Goal: Complete application form

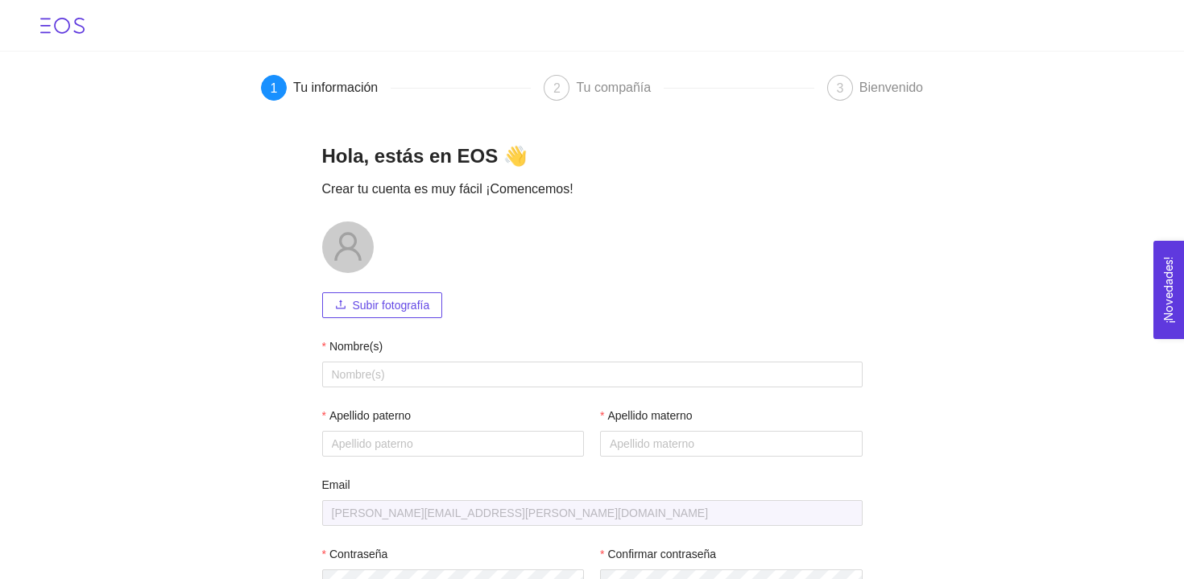
click at [387, 301] on span "Subir fotografía" at bounding box center [391, 305] width 77 height 18
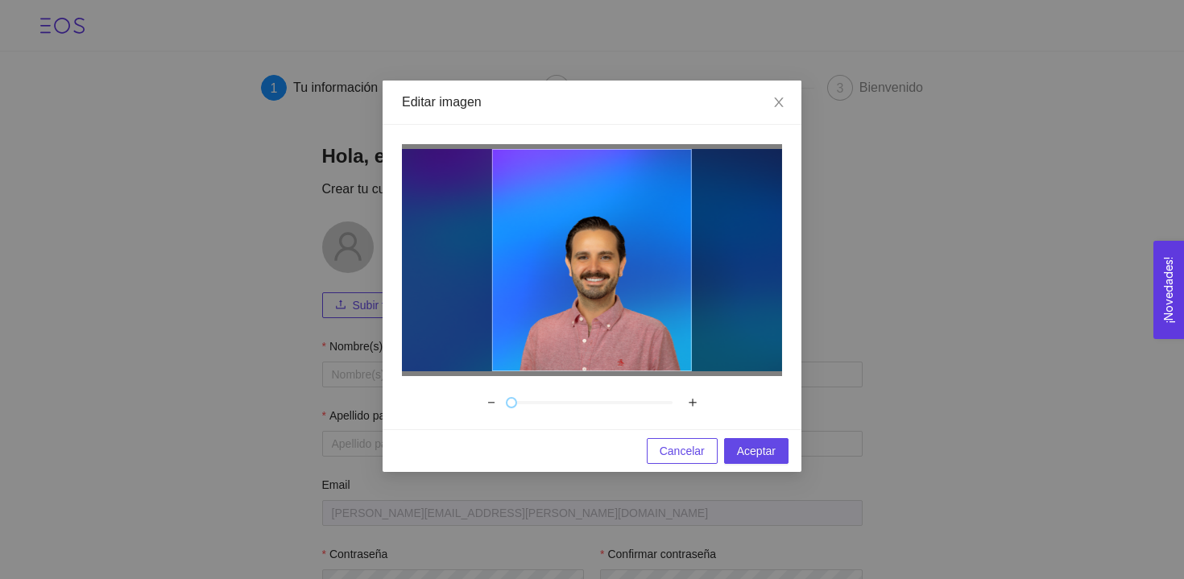
click at [694, 404] on button "＋" at bounding box center [692, 402] width 27 height 27
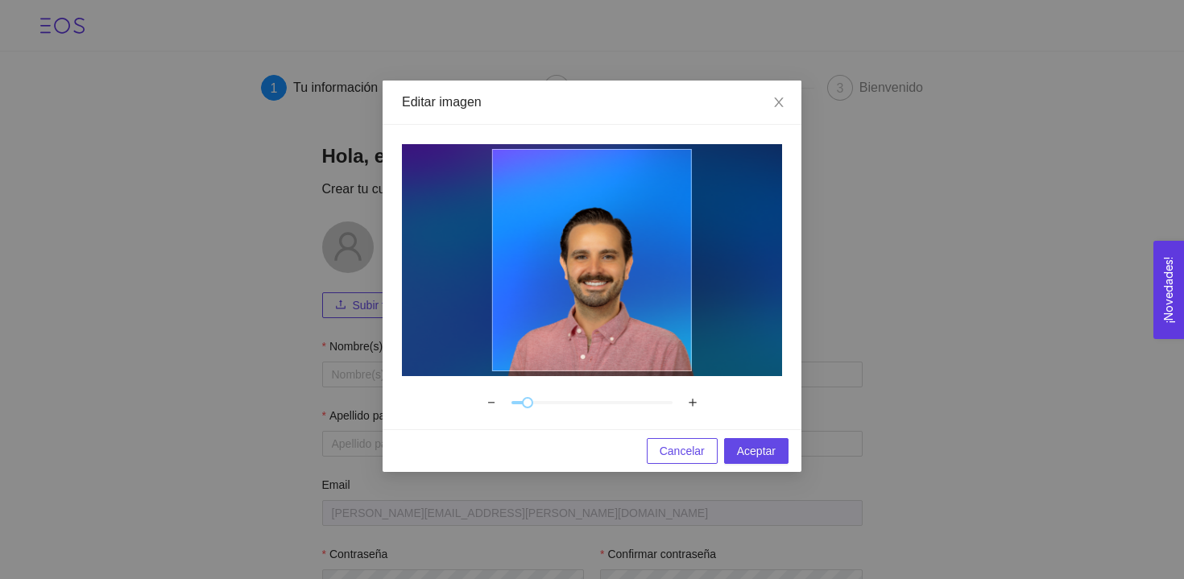
click at [694, 404] on button "＋" at bounding box center [692, 402] width 27 height 27
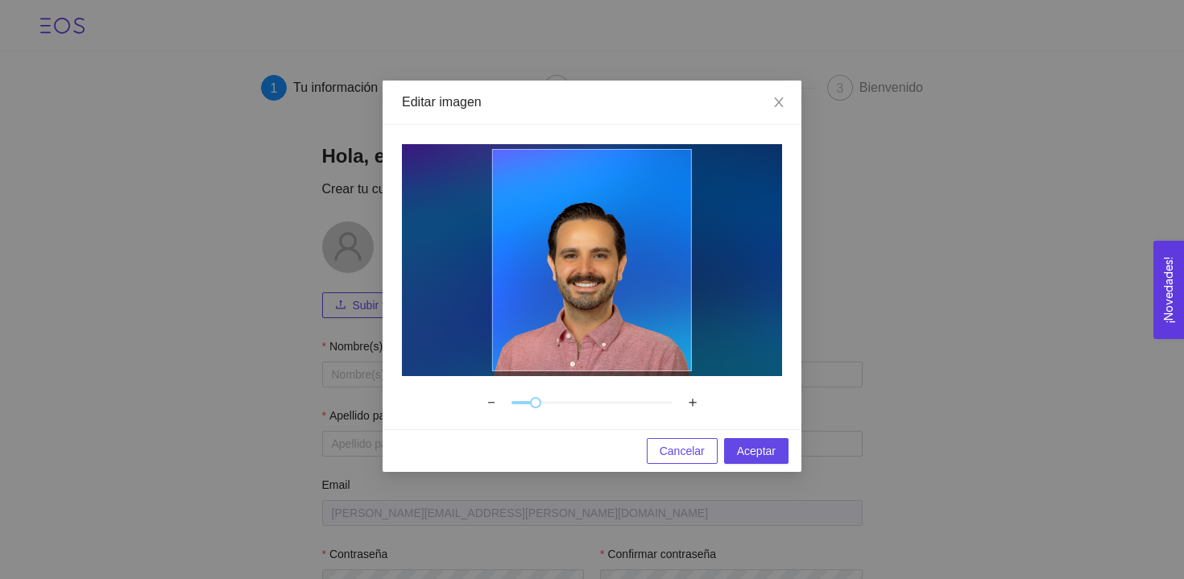
drag, startPoint x: 601, startPoint y: 321, endPoint x: 592, endPoint y: 320, distance: 9.7
click at [592, 320] on div at bounding box center [592, 260] width 200 height 222
click at [695, 405] on button "＋" at bounding box center [692, 402] width 27 height 27
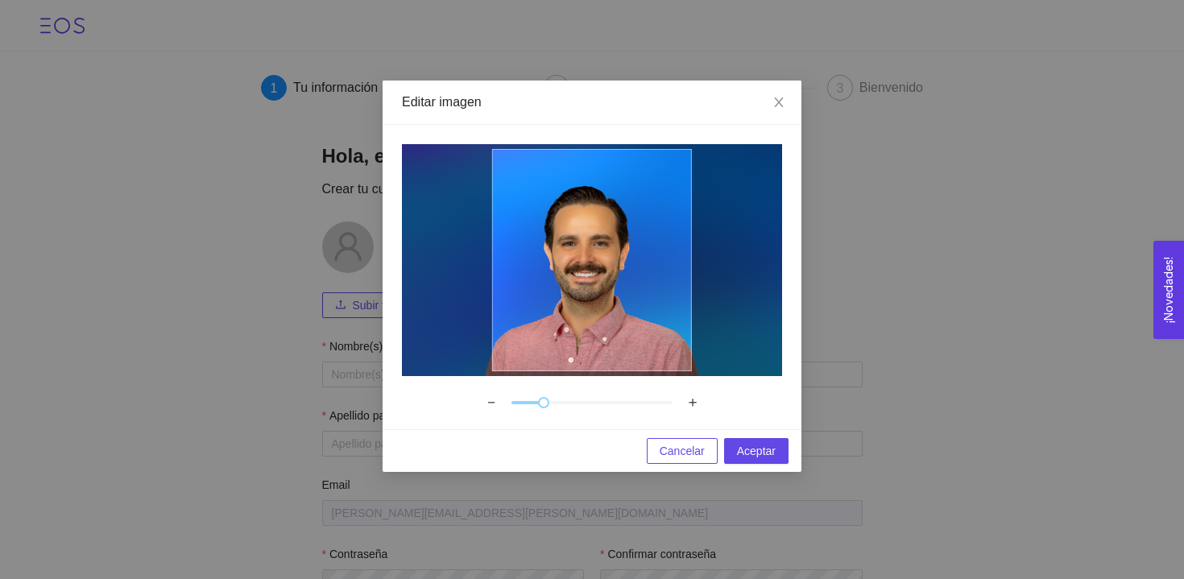
drag, startPoint x: 663, startPoint y: 355, endPoint x: 662, endPoint y: 344, distance: 11.3
click at [662, 344] on div at bounding box center [592, 260] width 200 height 222
click at [760, 456] on span "Aceptar" at bounding box center [756, 451] width 39 height 18
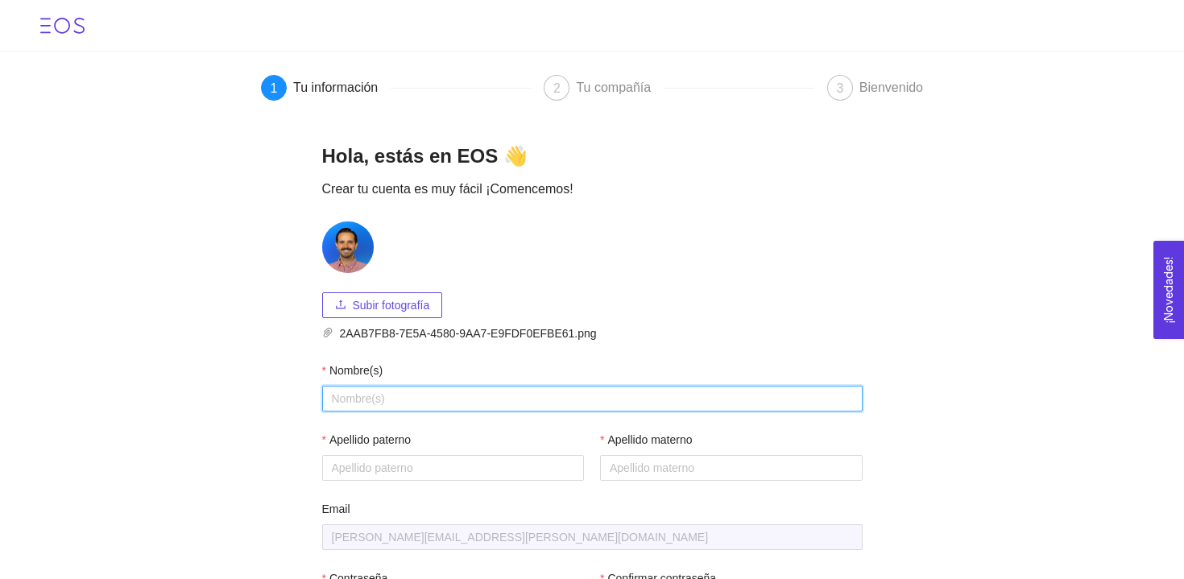
click at [356, 399] on input "Nombre(s)" at bounding box center [592, 399] width 540 height 26
type input "[PERSON_NAME]"
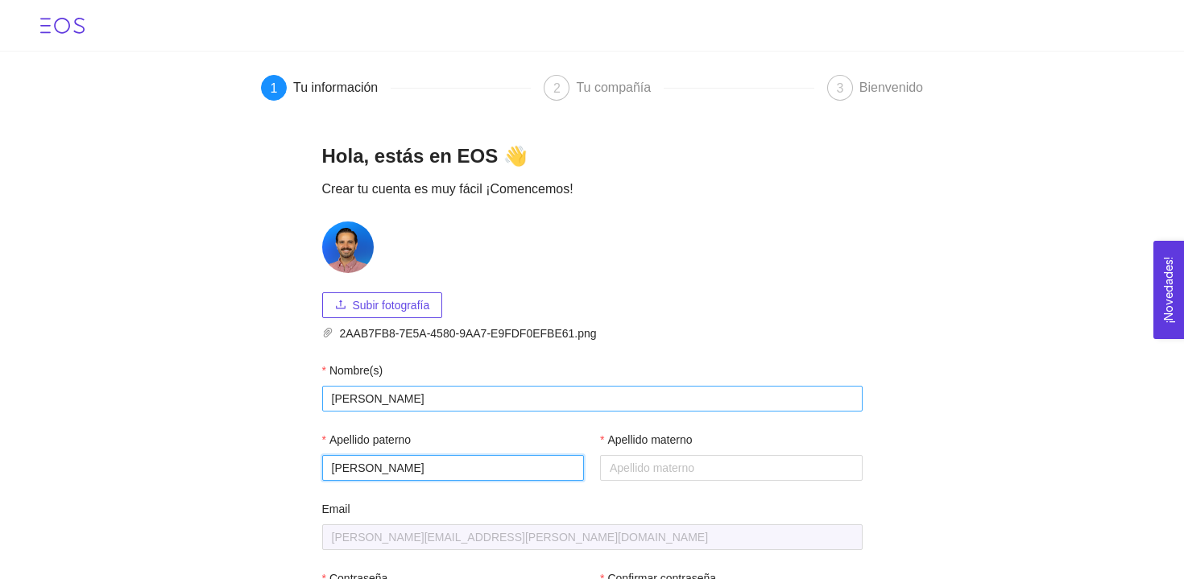
type input "[PERSON_NAME]"
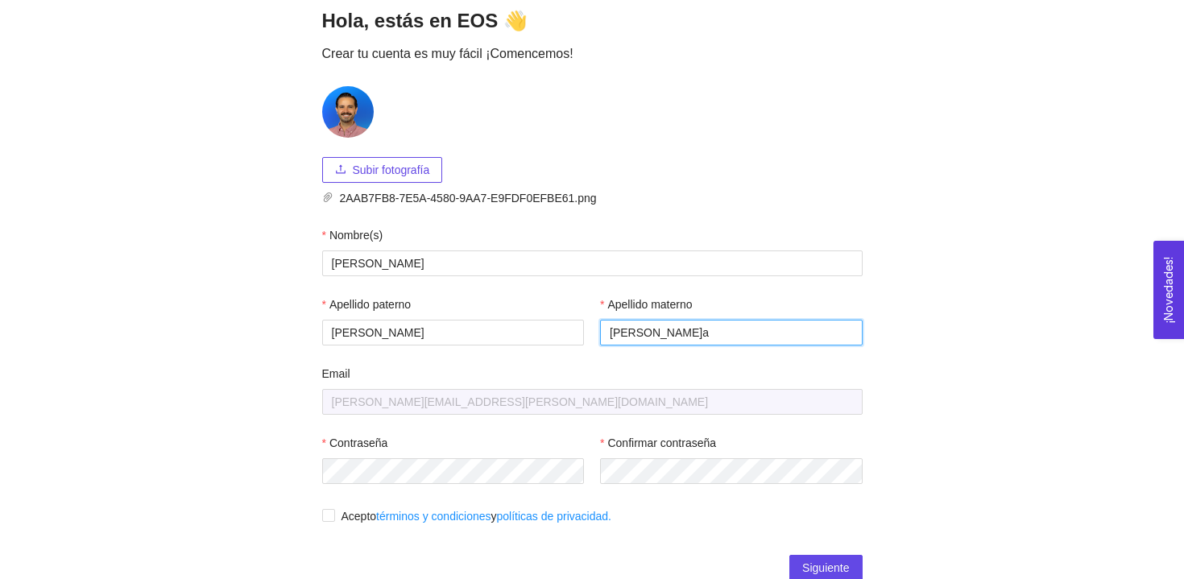
scroll to position [130, 0]
type input "[PERSON_NAME]"
click at [329, 512] on input "Acepto términos y condiciones y políticas de privacidad." at bounding box center [327, 513] width 11 height 11
checkbox input "true"
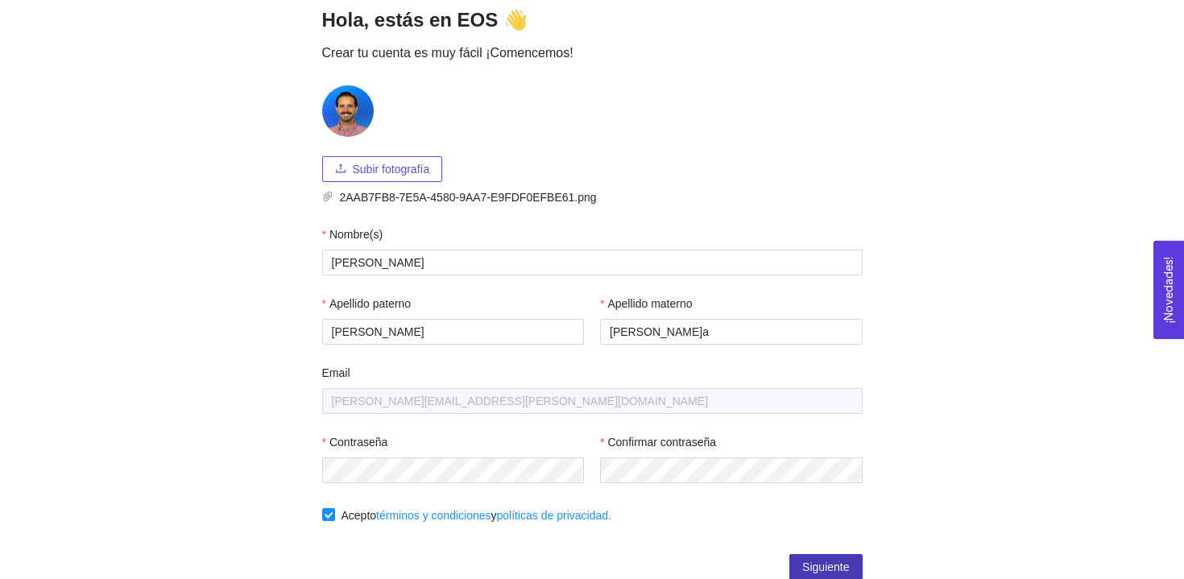
click at [832, 558] on span "Siguiente" at bounding box center [825, 567] width 47 height 18
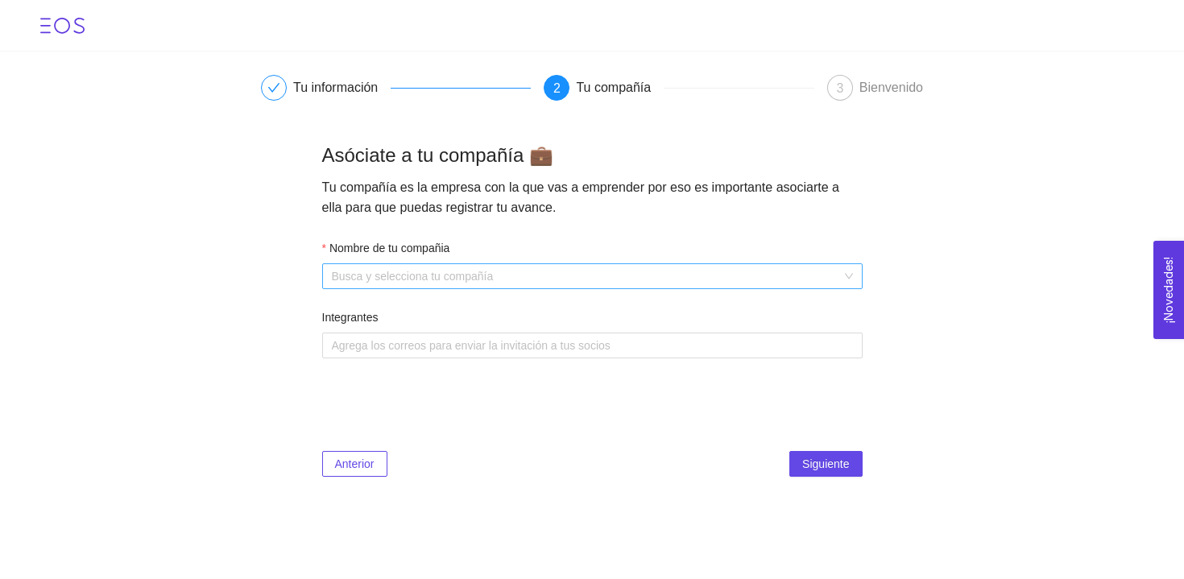
click at [391, 280] on input "Nombre de tu compañia" at bounding box center [587, 276] width 510 height 24
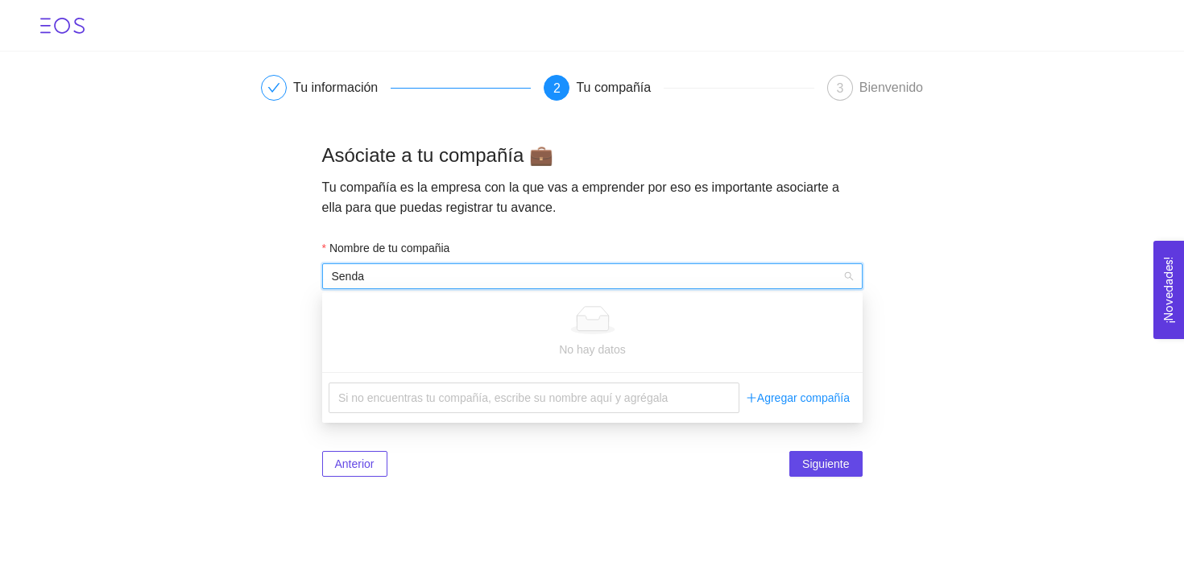
type input "Senda"
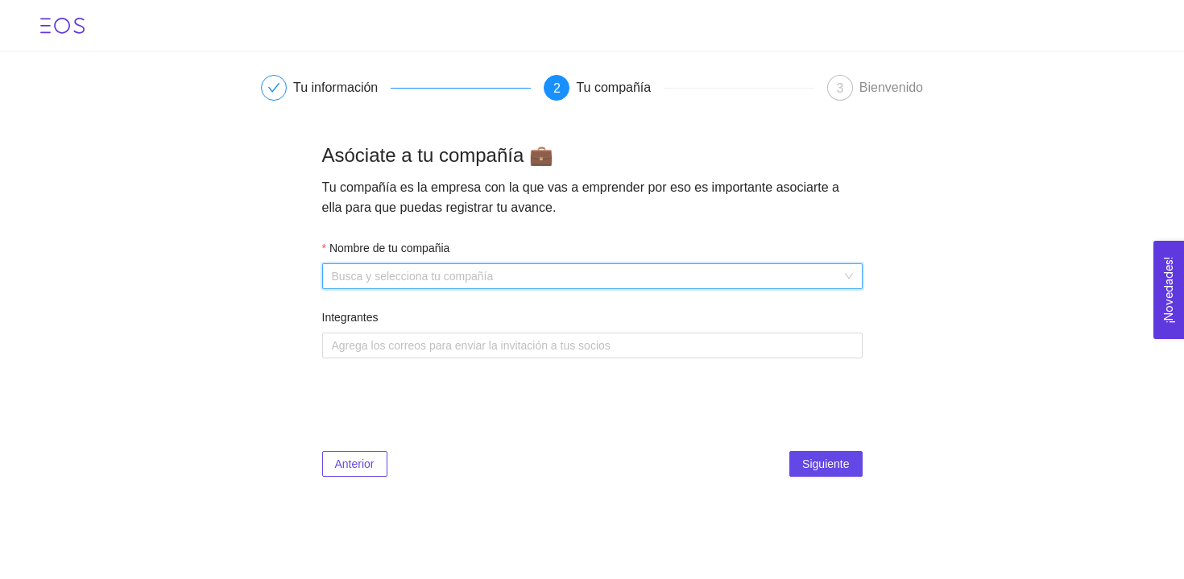
click at [489, 280] on input "Nombre de tu compañia" at bounding box center [587, 276] width 510 height 24
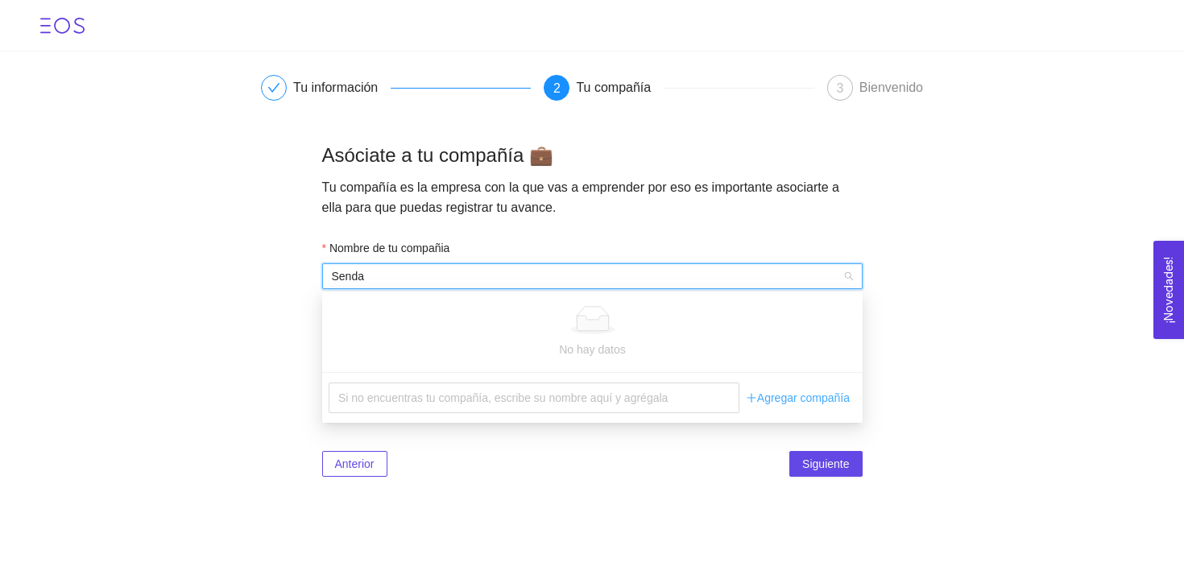
type input "Senda"
click at [804, 399] on link "Agregar compañía" at bounding box center [797, 397] width 117 height 31
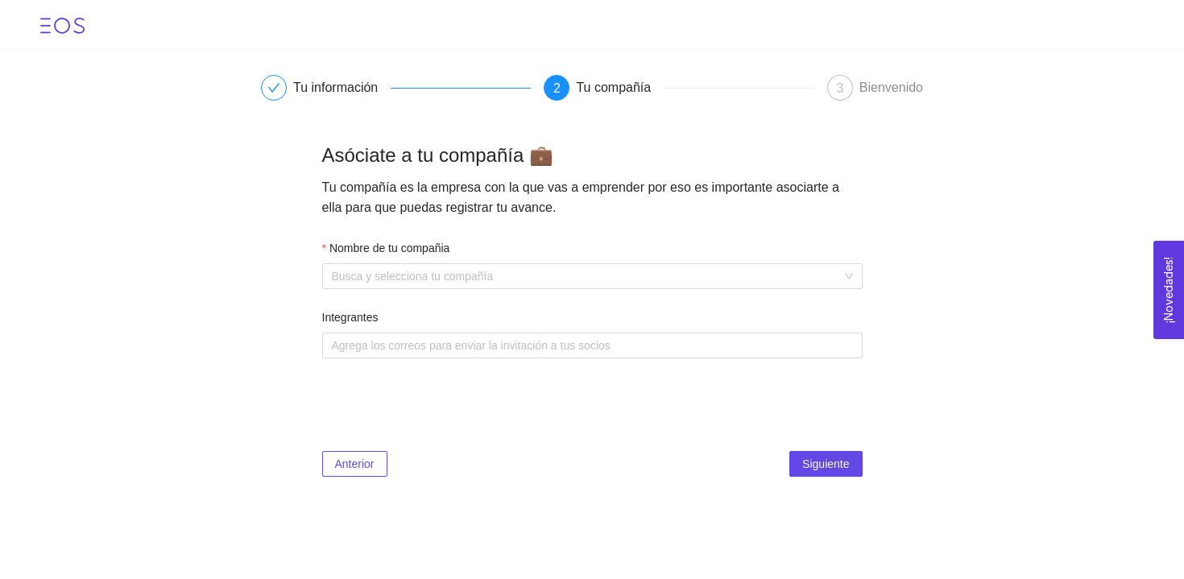
click at [216, 274] on main "Tu información 2 Tu compañía 3 Bienvenido Asóciate a tu compañía 💼 Tu compañía …" at bounding box center [592, 274] width 1184 height 444
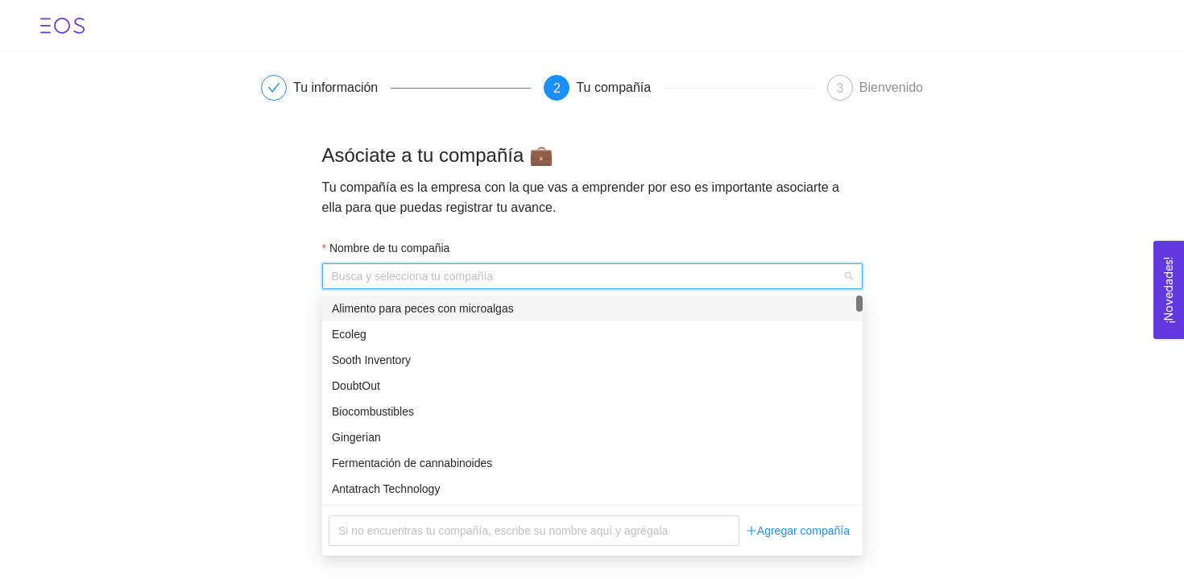
click at [422, 281] on input "Nombre de tu compañia" at bounding box center [587, 276] width 510 height 24
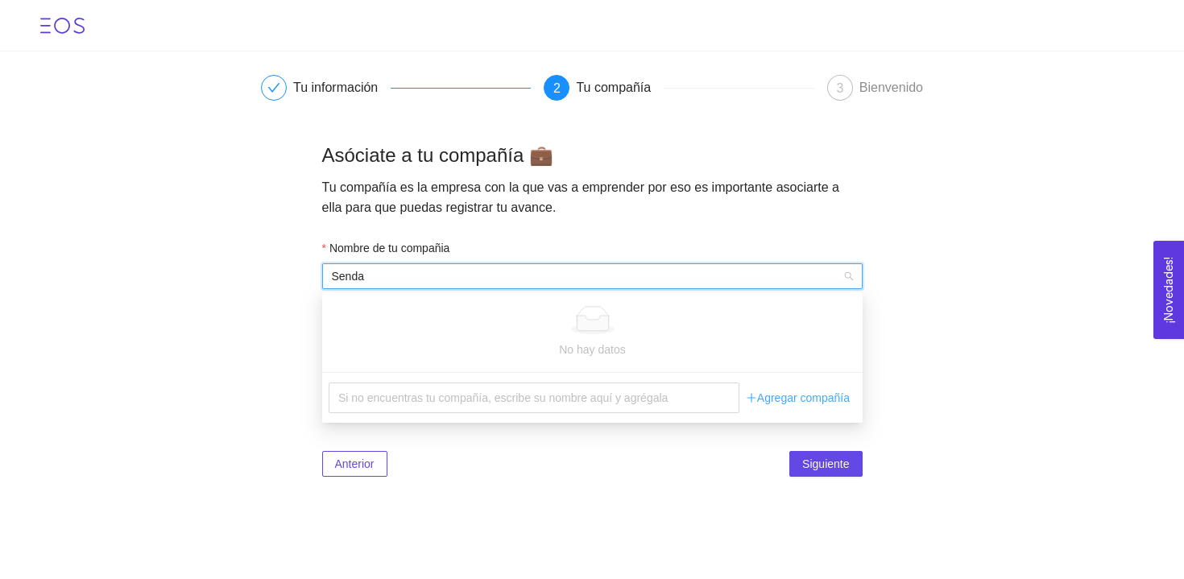
type input "Senda"
click at [804, 398] on link "Agregar compañía" at bounding box center [797, 397] width 117 height 31
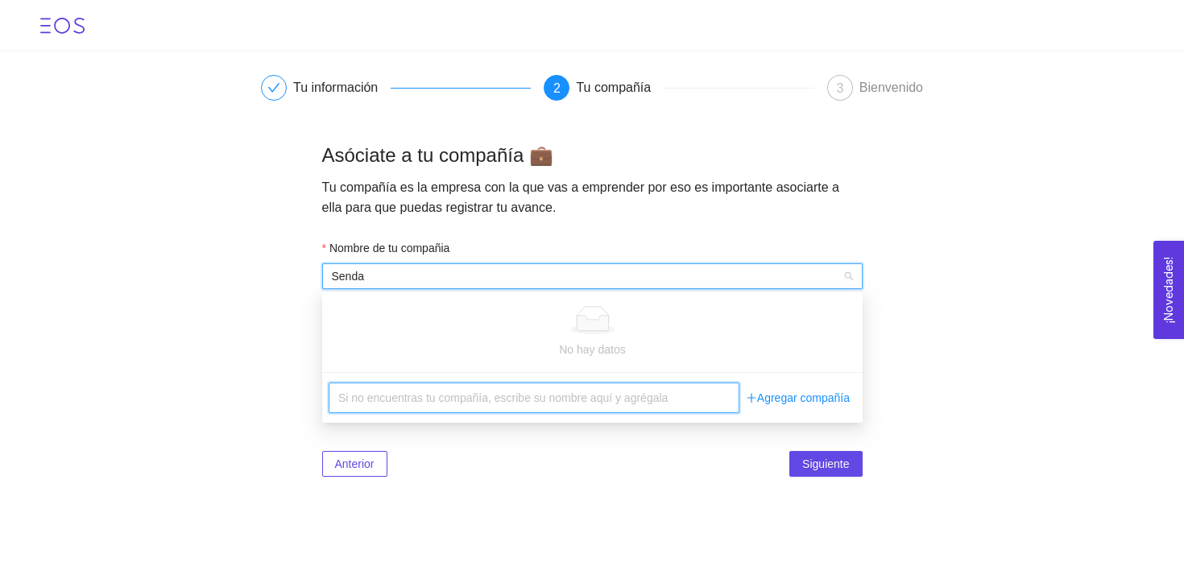
click at [592, 406] on input "text" at bounding box center [534, 397] width 411 height 31
type input "Senda"
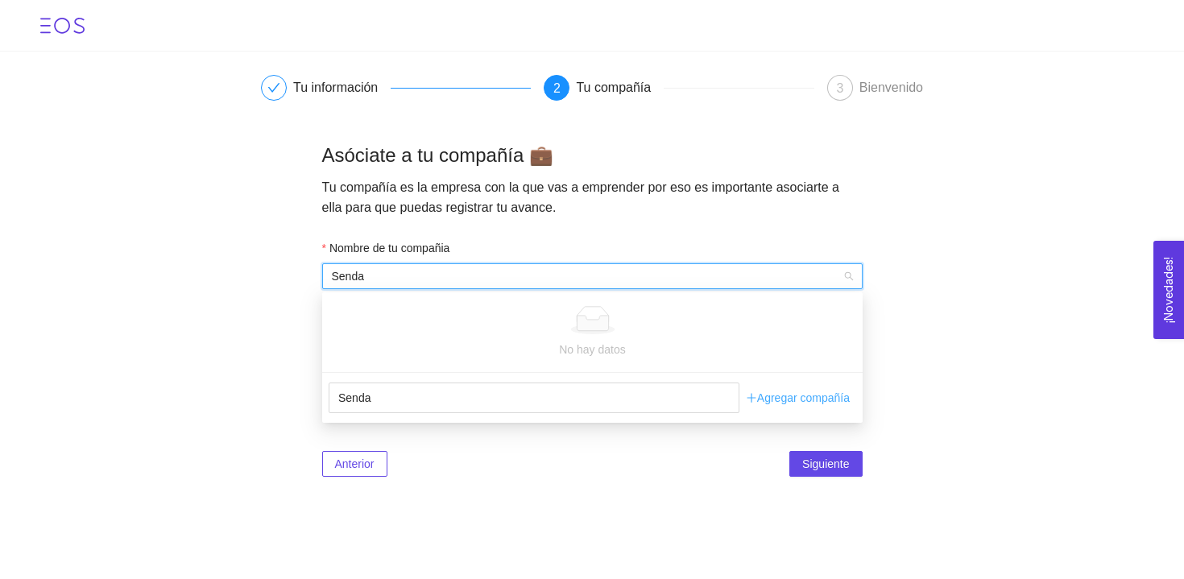
click at [812, 401] on link "Agregar compañía" at bounding box center [797, 397] width 117 height 31
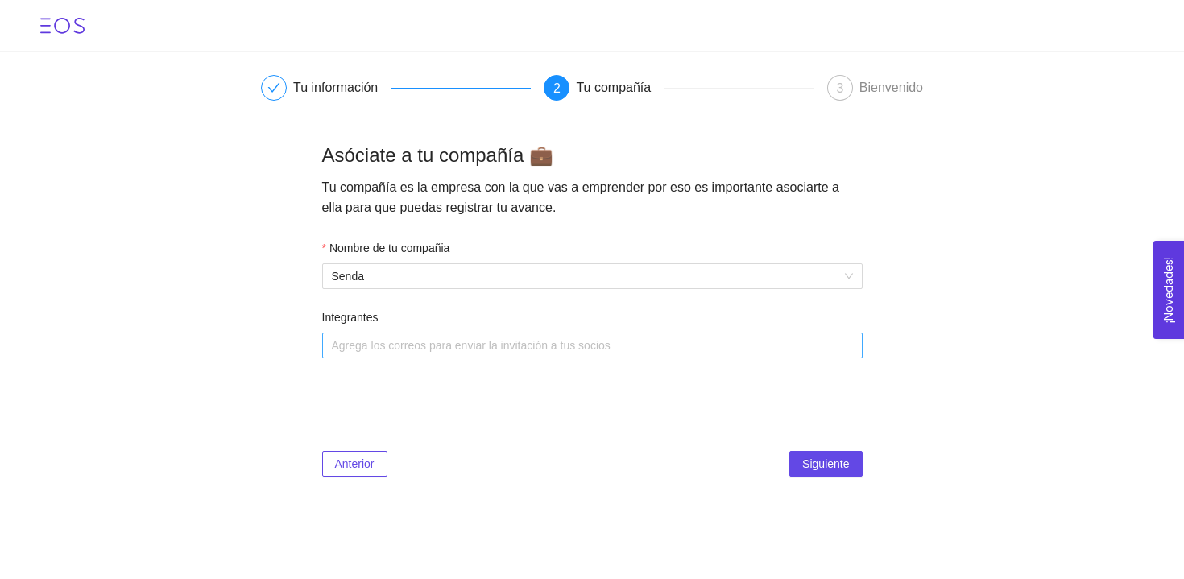
click at [362, 349] on div at bounding box center [584, 345] width 516 height 19
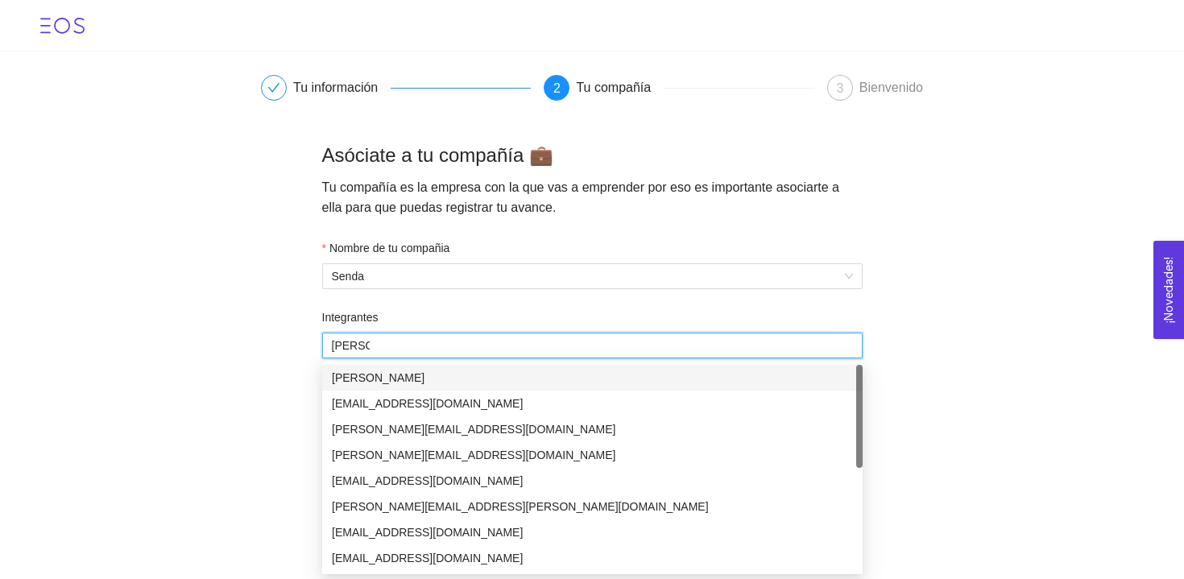
type input "miguel"
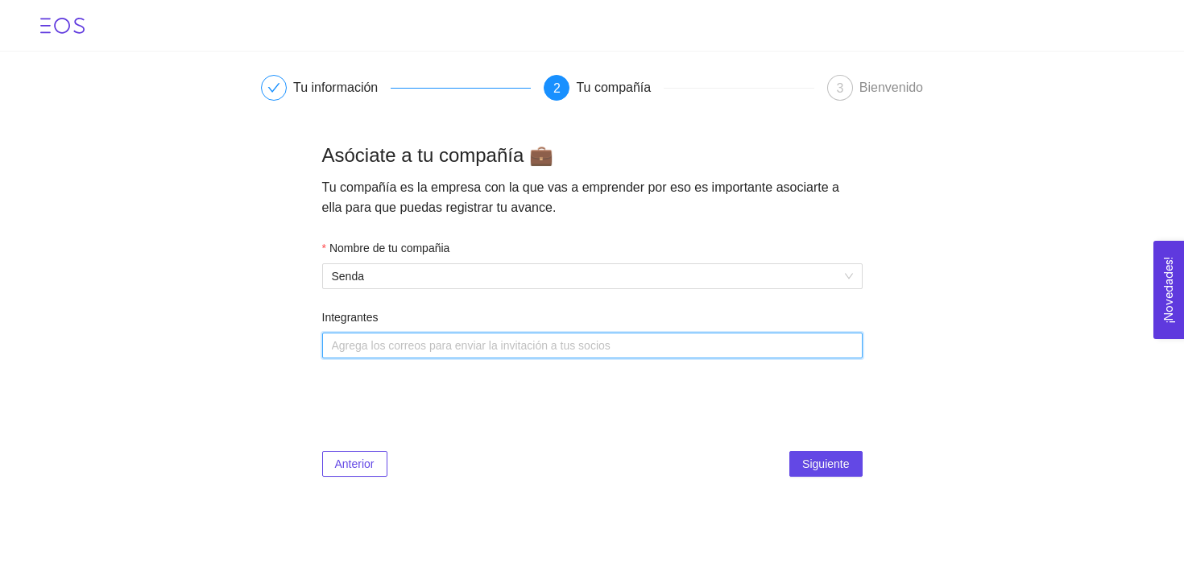
paste input "miguelortegagp@gmail.com"
type input "miguelortegagp@gmail.com"
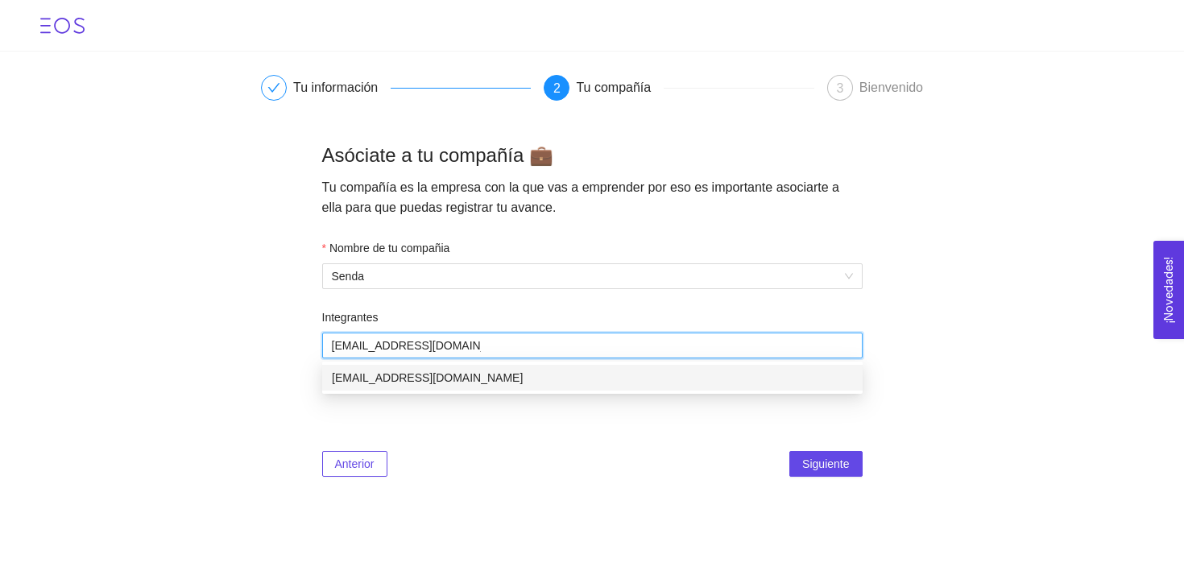
click at [489, 383] on div "miguelortegagp@gmail.com" at bounding box center [592, 378] width 521 height 18
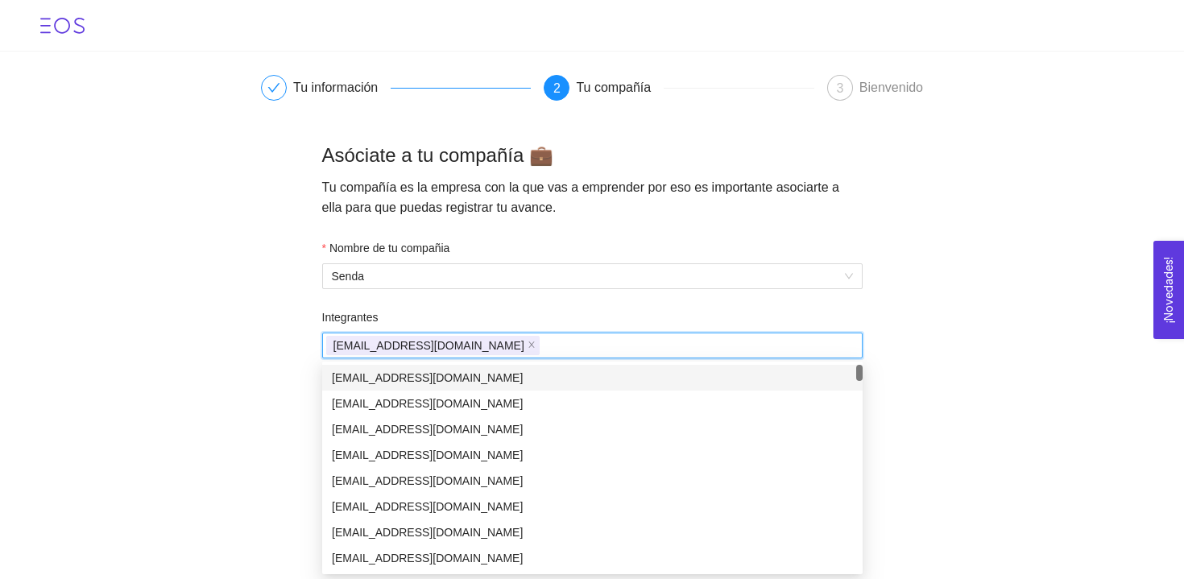
click at [283, 391] on main "Tu información 2 Tu compañía 3 Bienvenido Asóciate a tu compañía 💼 Tu compañía …" at bounding box center [592, 274] width 1184 height 444
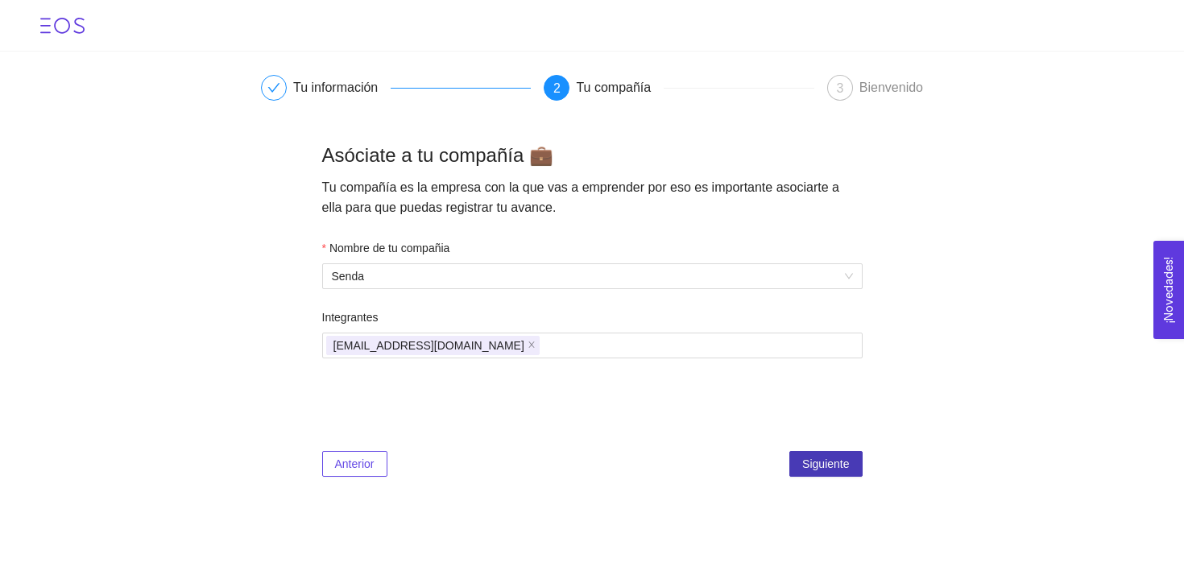
click at [818, 463] on span "Siguiente" at bounding box center [825, 464] width 47 height 18
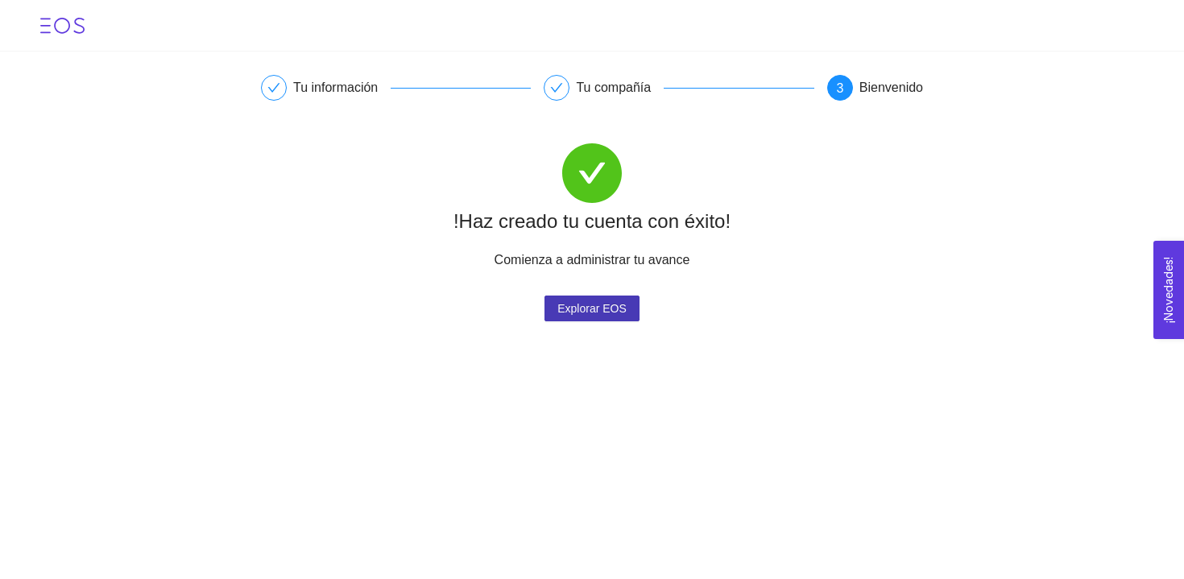
click at [597, 305] on span "Explorar EOS" at bounding box center [591, 308] width 69 height 24
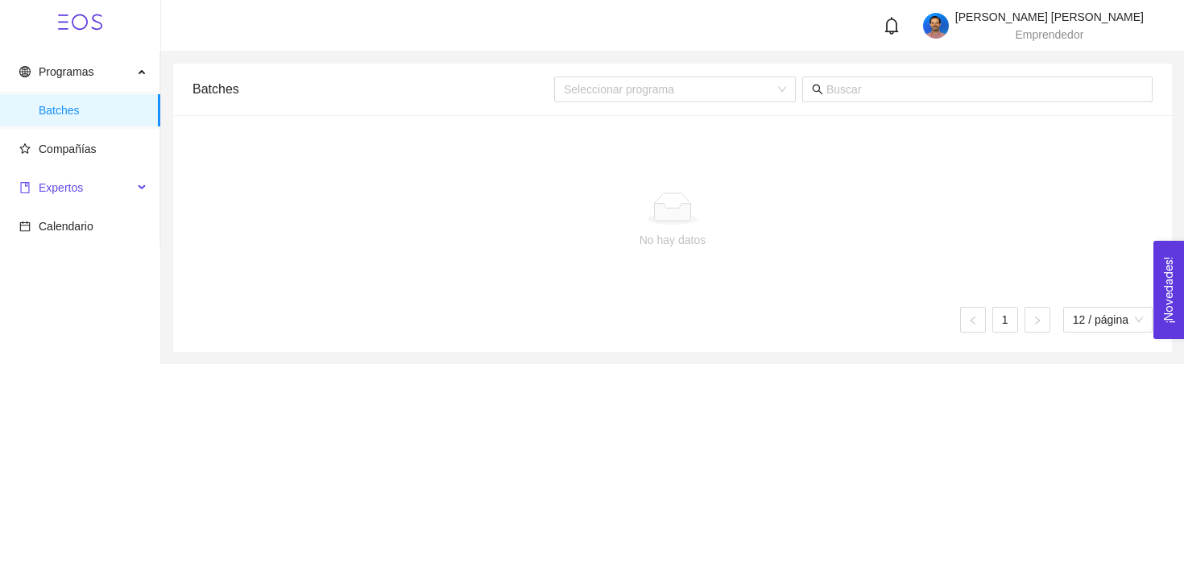
click at [138, 189] on div "Expertos" at bounding box center [80, 188] width 160 height 32
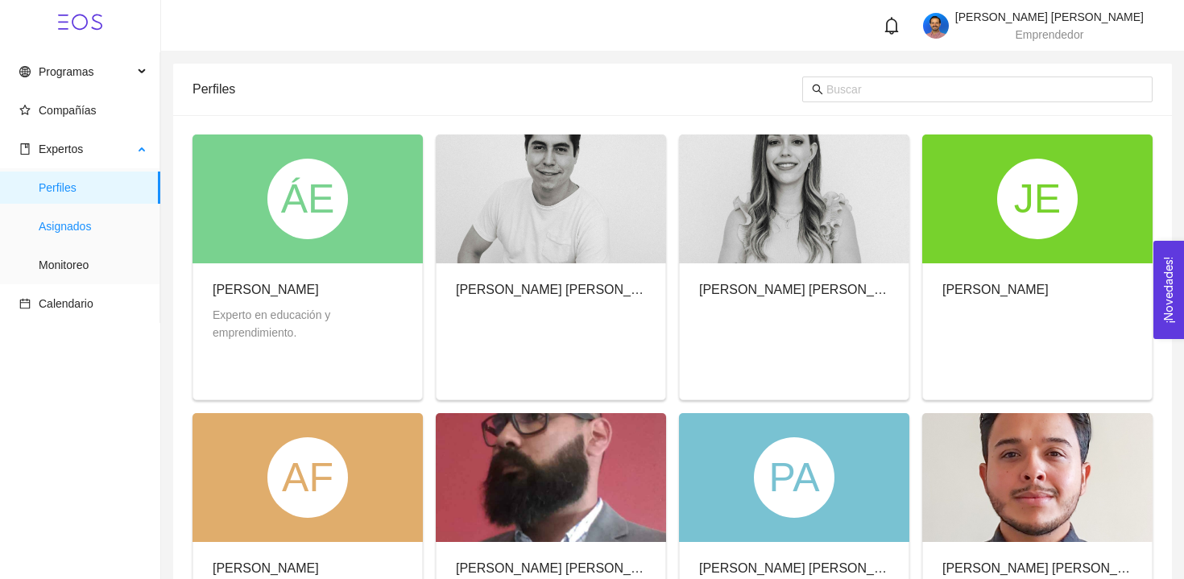
click at [81, 225] on span "Asignados" at bounding box center [93, 226] width 109 height 32
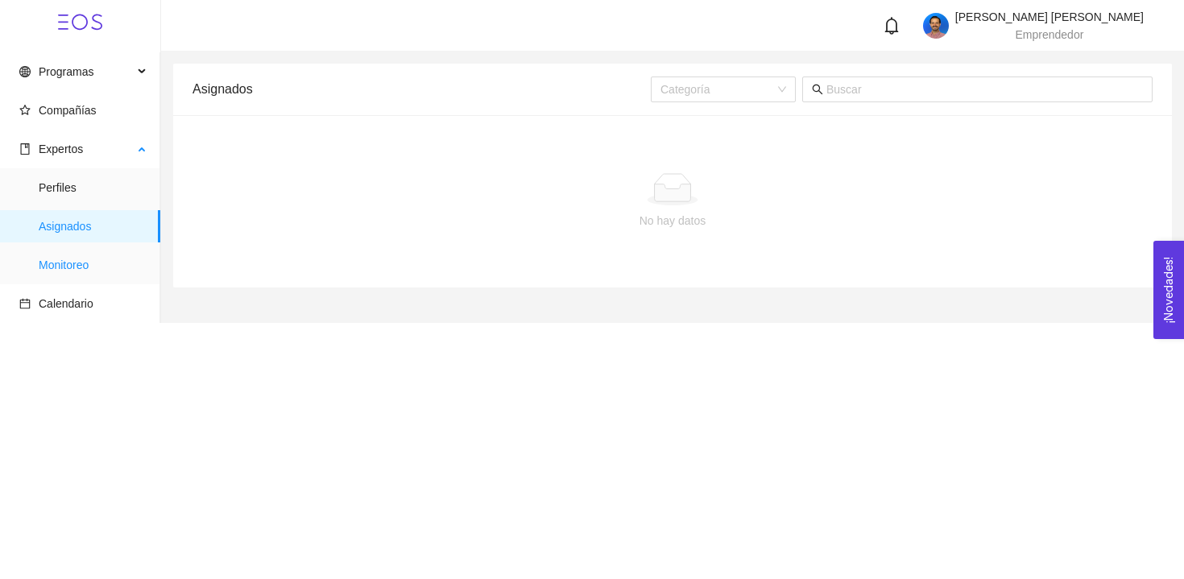
click at [81, 262] on span "Monitoreo" at bounding box center [93, 265] width 109 height 32
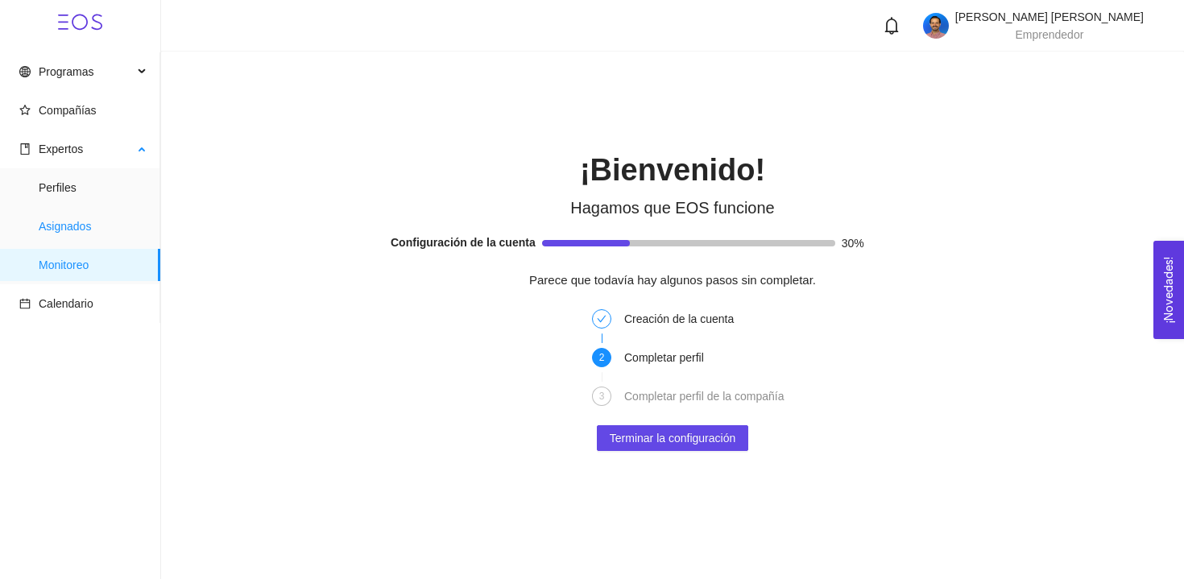
click at [74, 232] on span "Asignados" at bounding box center [93, 226] width 109 height 32
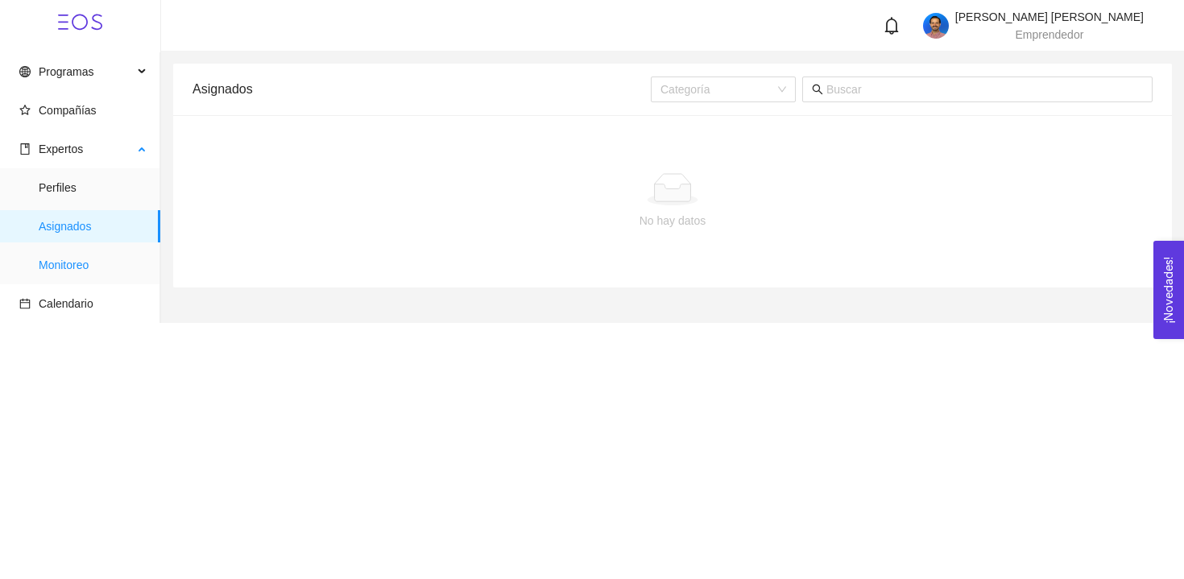
click at [74, 261] on span "Monitoreo" at bounding box center [93, 265] width 109 height 32
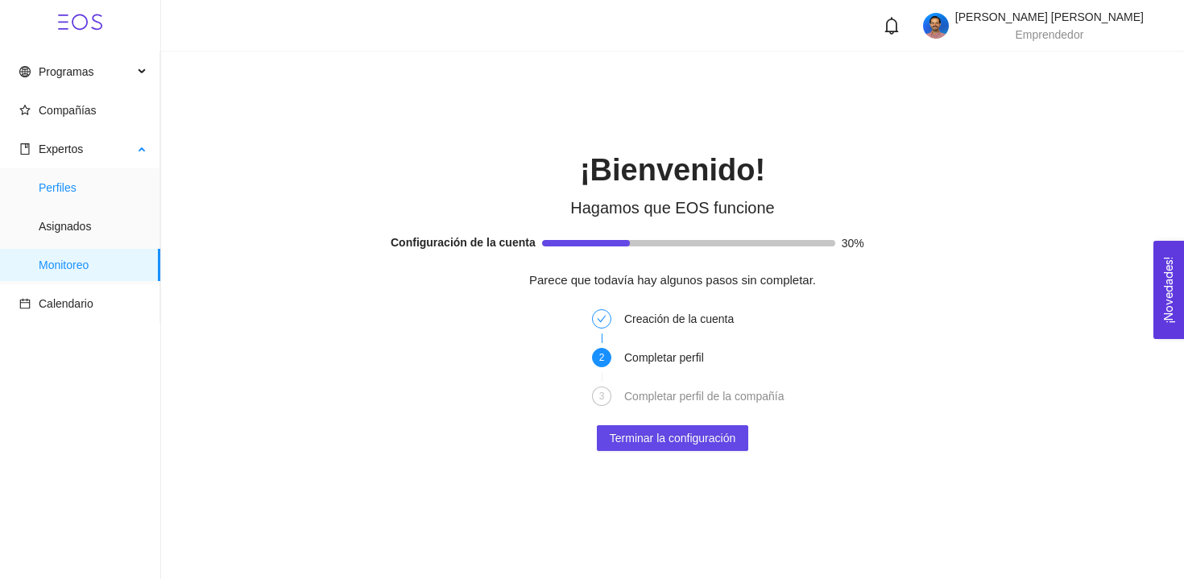
click at [84, 187] on span "Perfiles" at bounding box center [93, 188] width 109 height 32
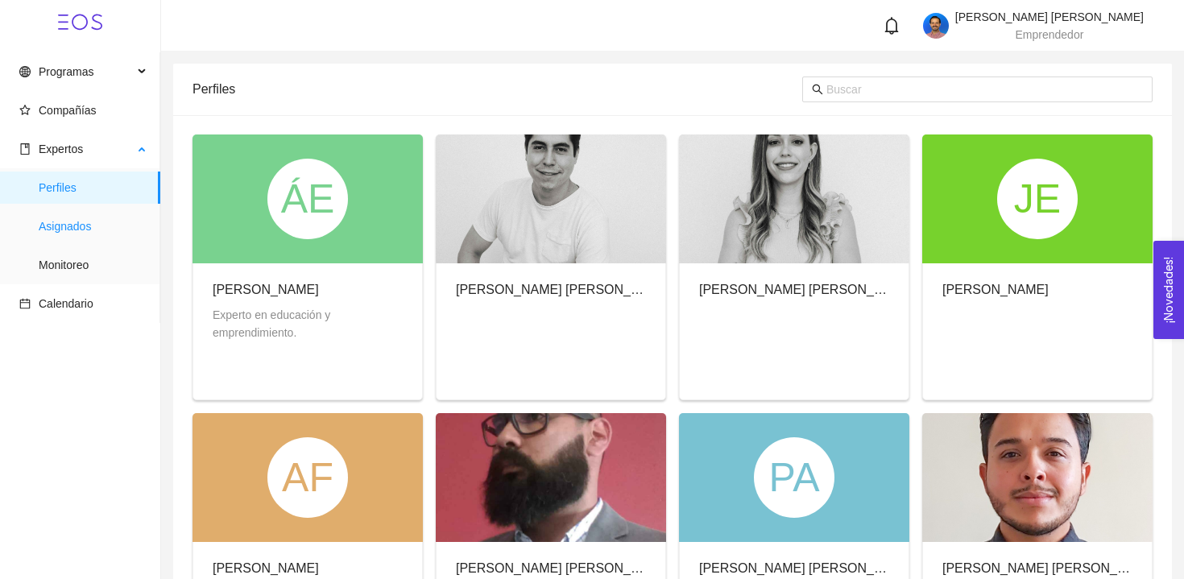
click at [78, 229] on span "Asignados" at bounding box center [93, 226] width 109 height 32
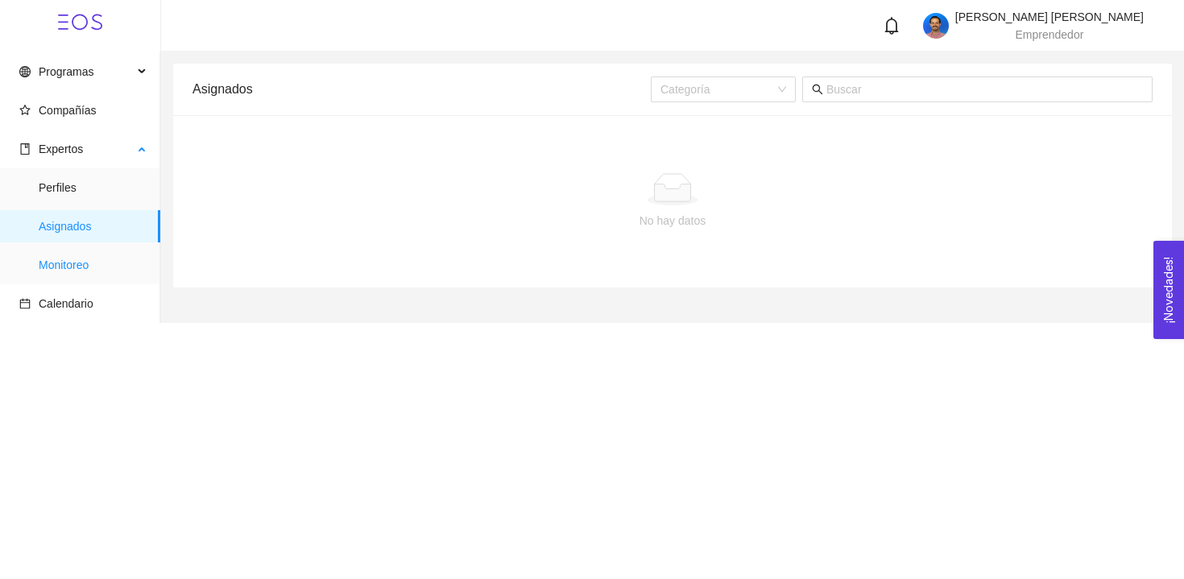
click at [71, 267] on span "Monitoreo" at bounding box center [93, 265] width 109 height 32
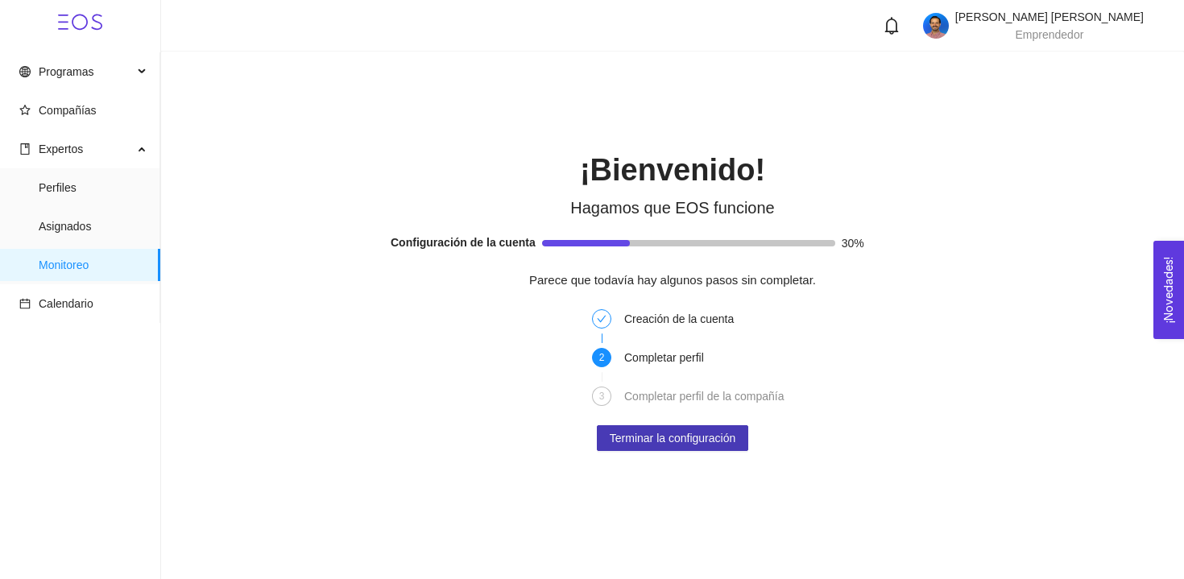
click at [693, 440] on span "Terminar la configuración" at bounding box center [673, 438] width 126 height 18
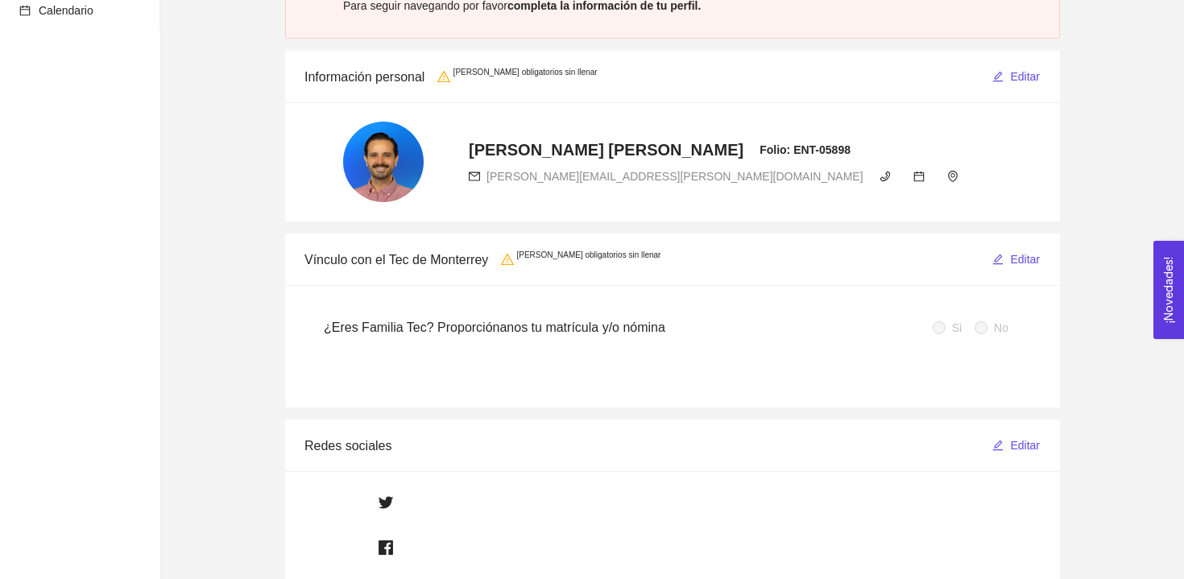
scroll to position [181, 0]
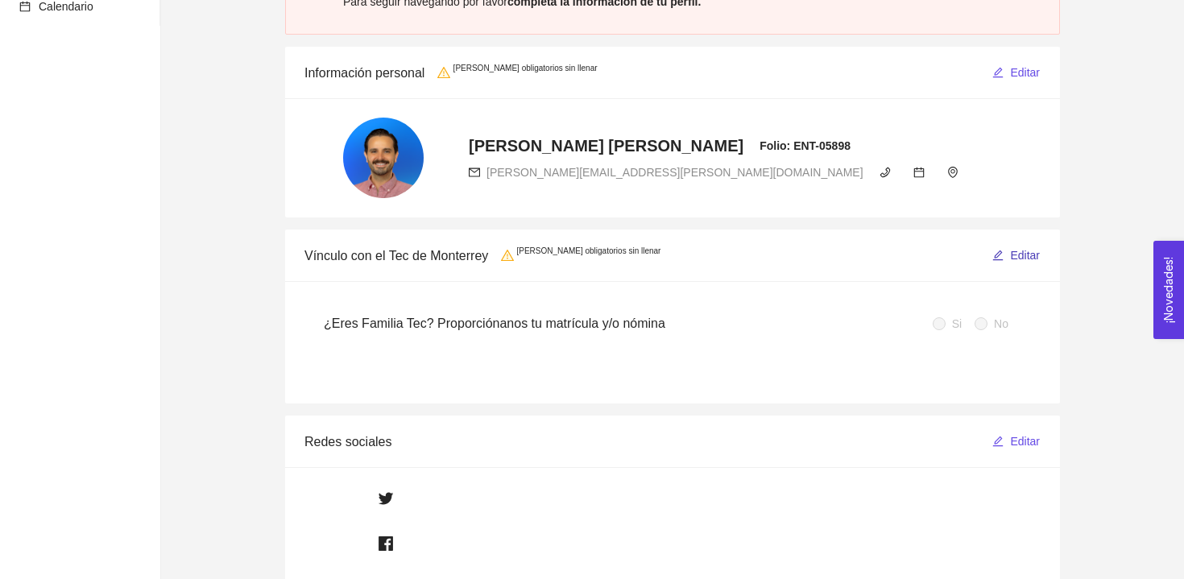
click at [1021, 256] on span "Editar" at bounding box center [1025, 255] width 30 height 18
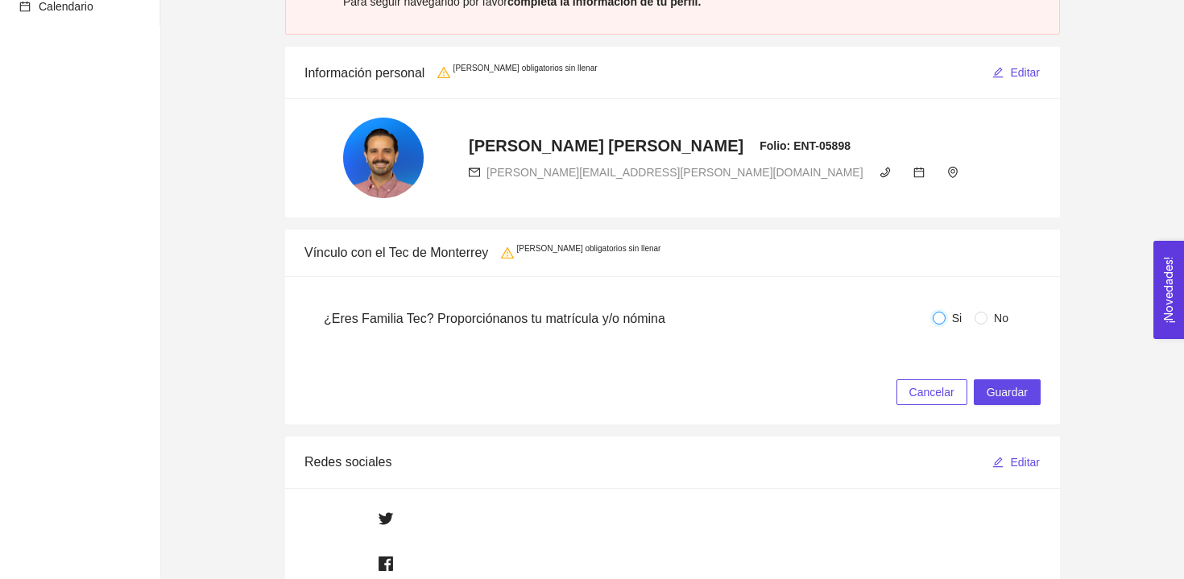
click at [938, 319] on input "Si" at bounding box center [938, 318] width 13 height 13
radio input "true"
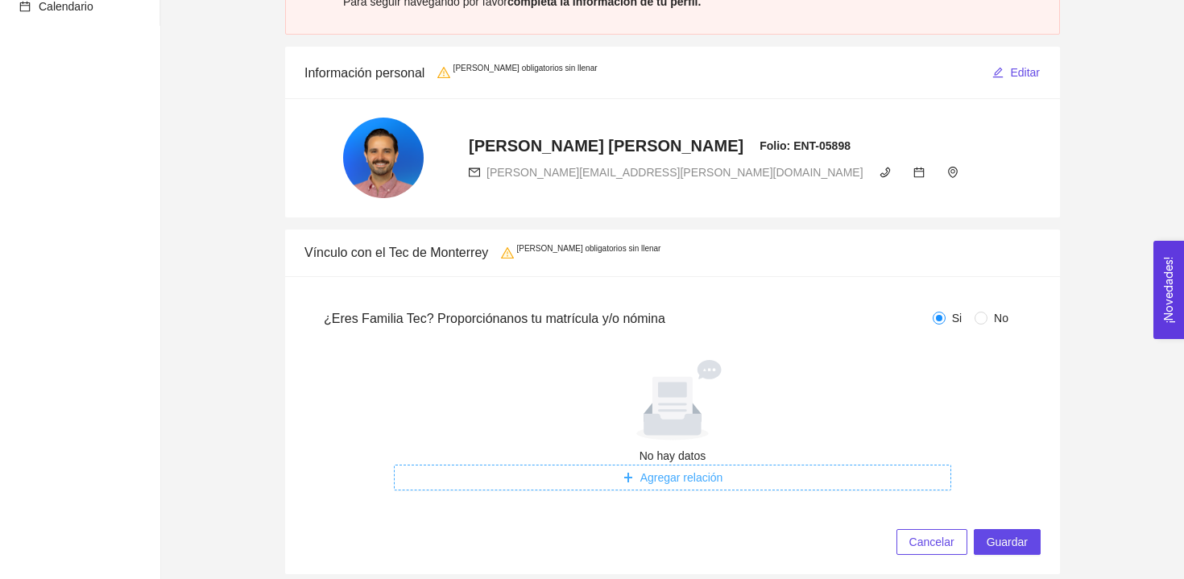
click at [663, 475] on span "Agregar relación" at bounding box center [681, 478] width 83 height 18
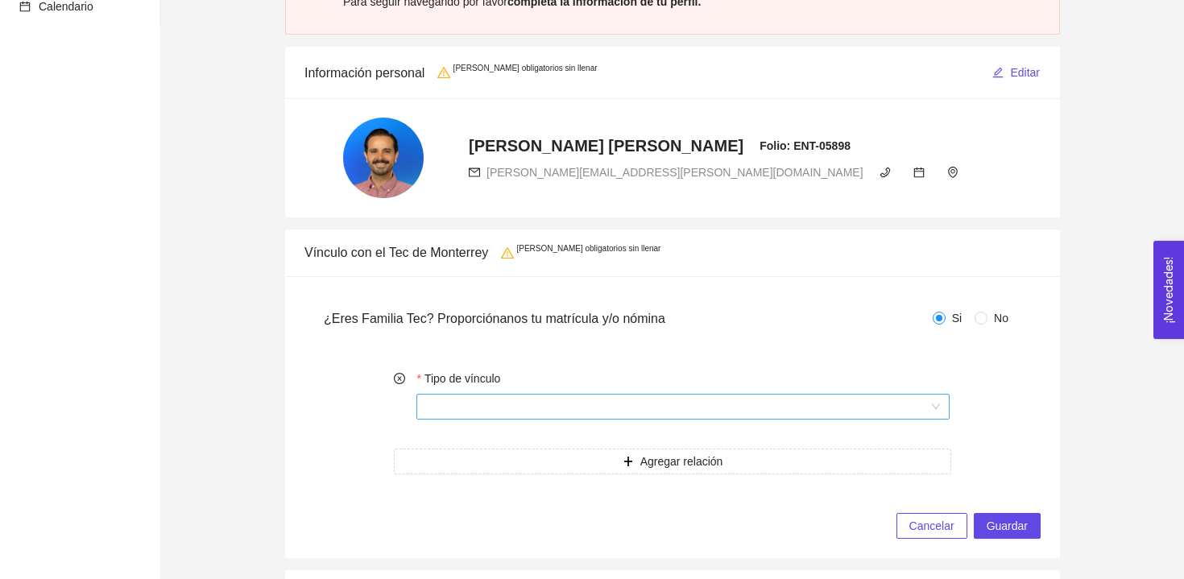
click at [530, 403] on input "Tipo de vínculo" at bounding box center [677, 407] width 502 height 24
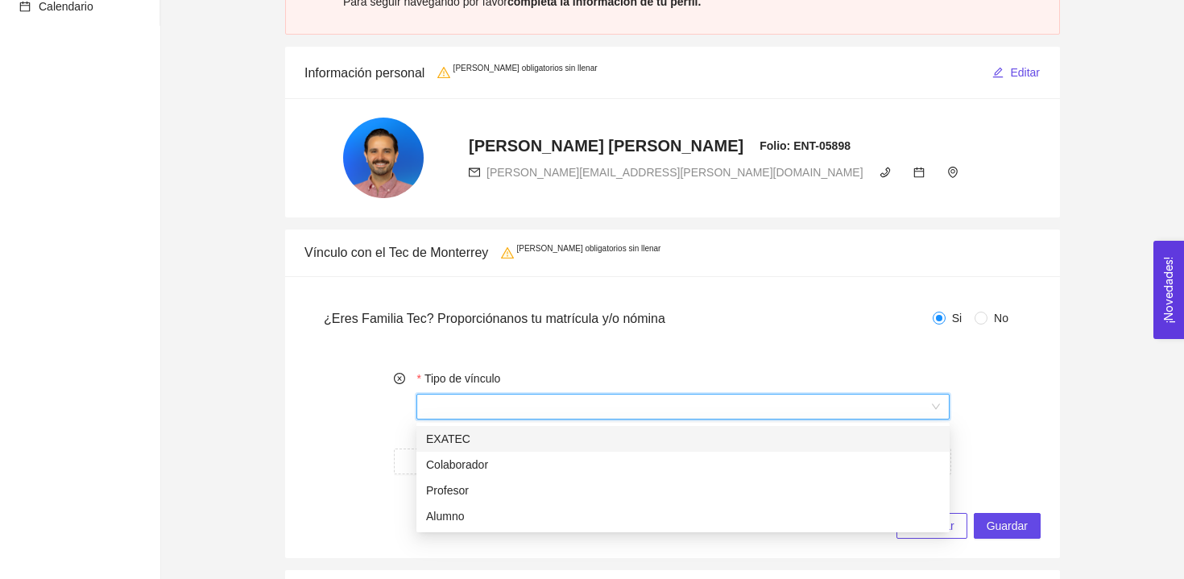
click at [498, 436] on div "EXATEC" at bounding box center [683, 439] width 514 height 18
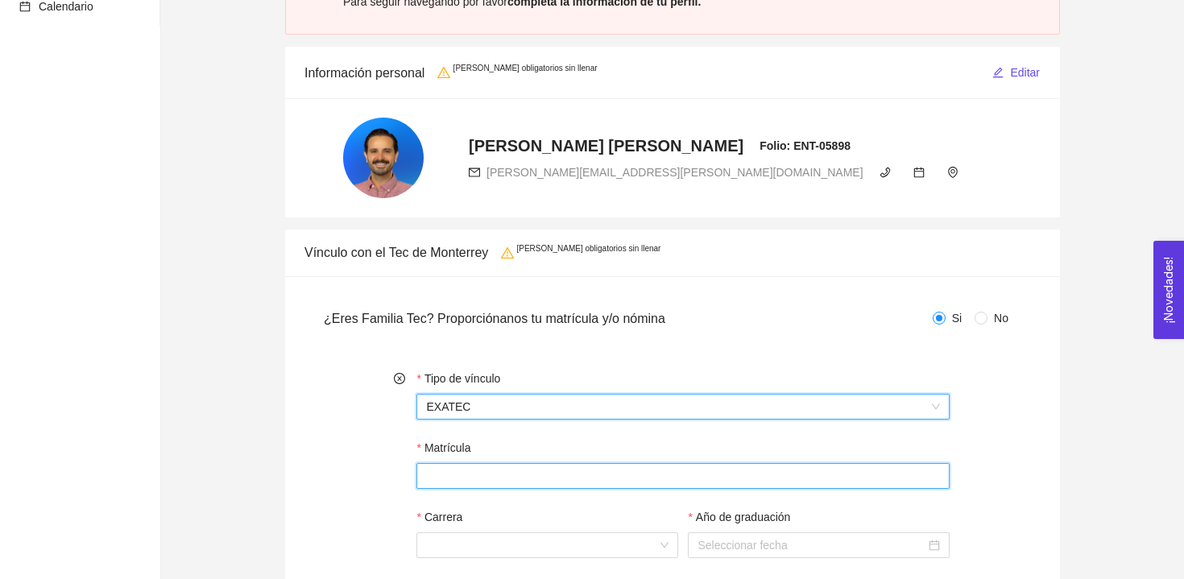
click at [479, 475] on input "Matrícula" at bounding box center [682, 476] width 533 height 26
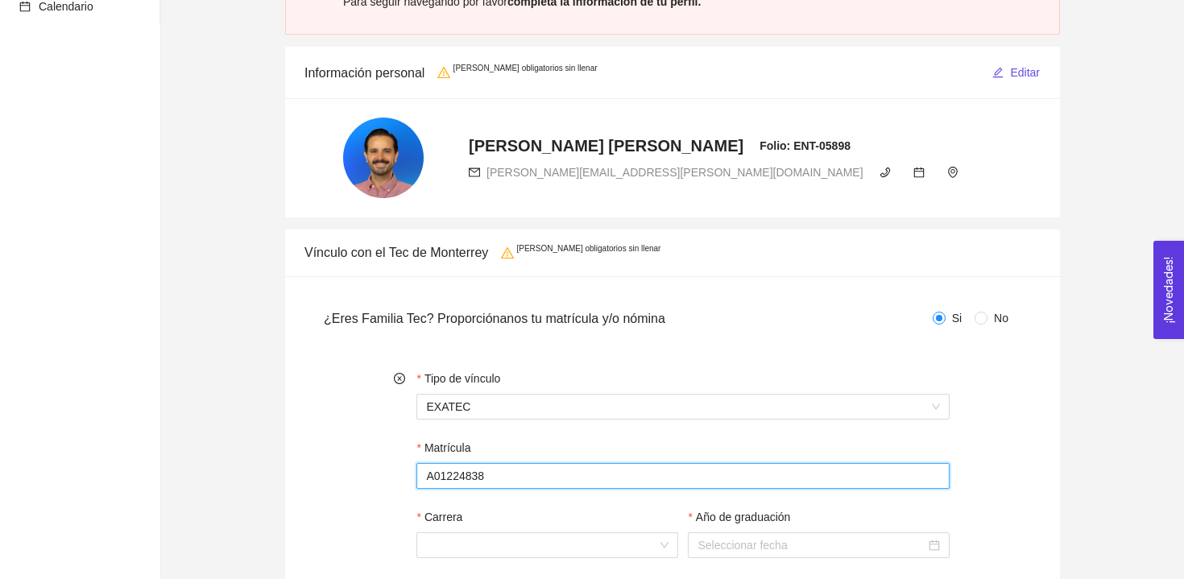
type input "A01224838"
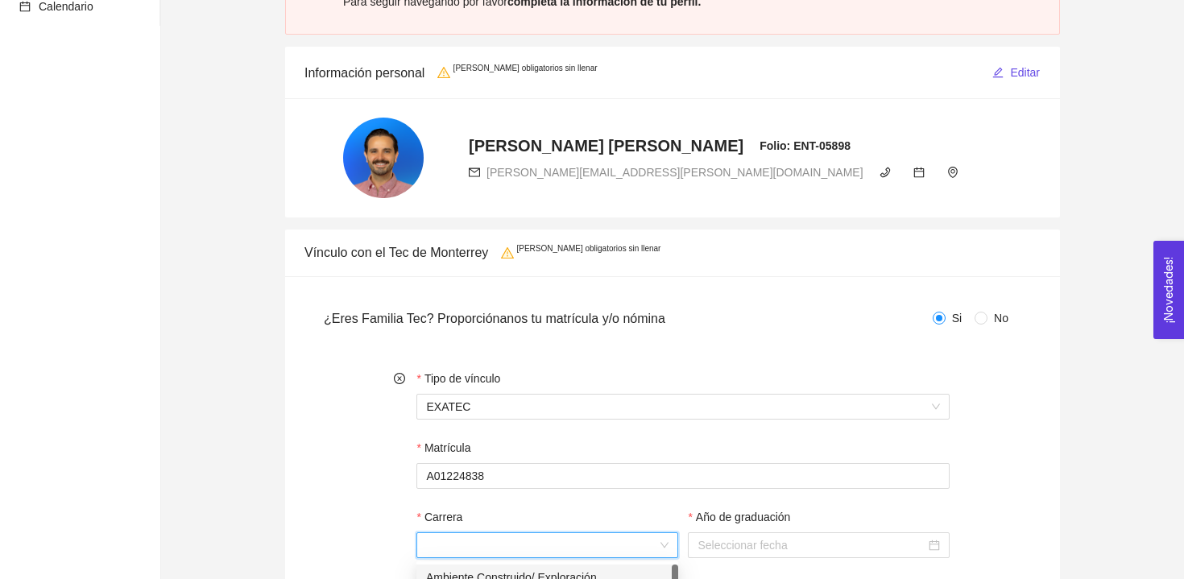
click at [502, 543] on input "Carrera" at bounding box center [541, 545] width 231 height 24
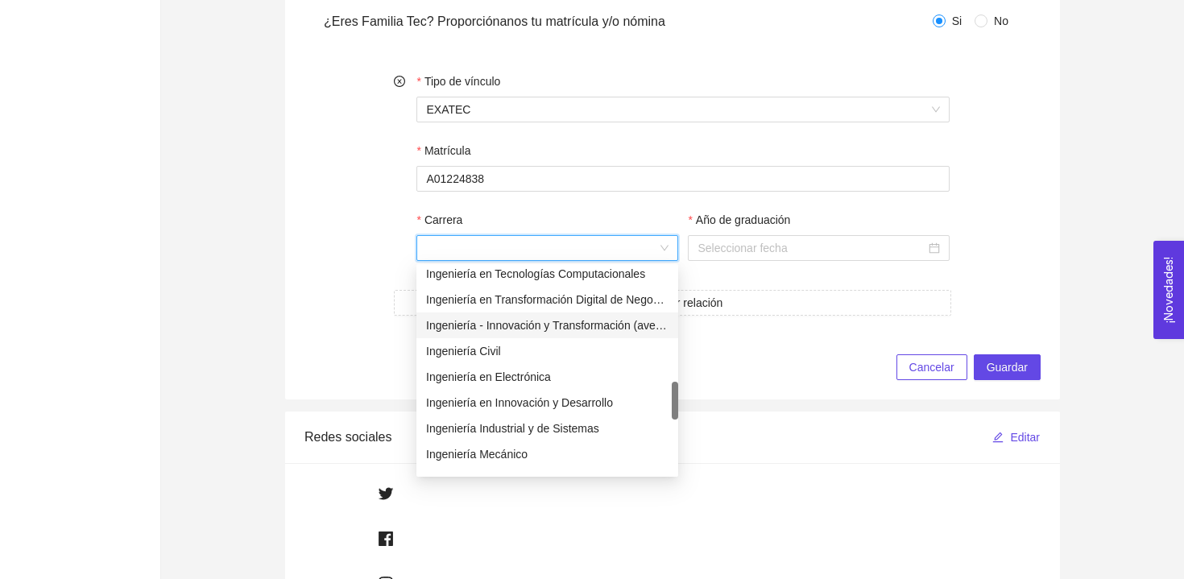
scroll to position [733, 0]
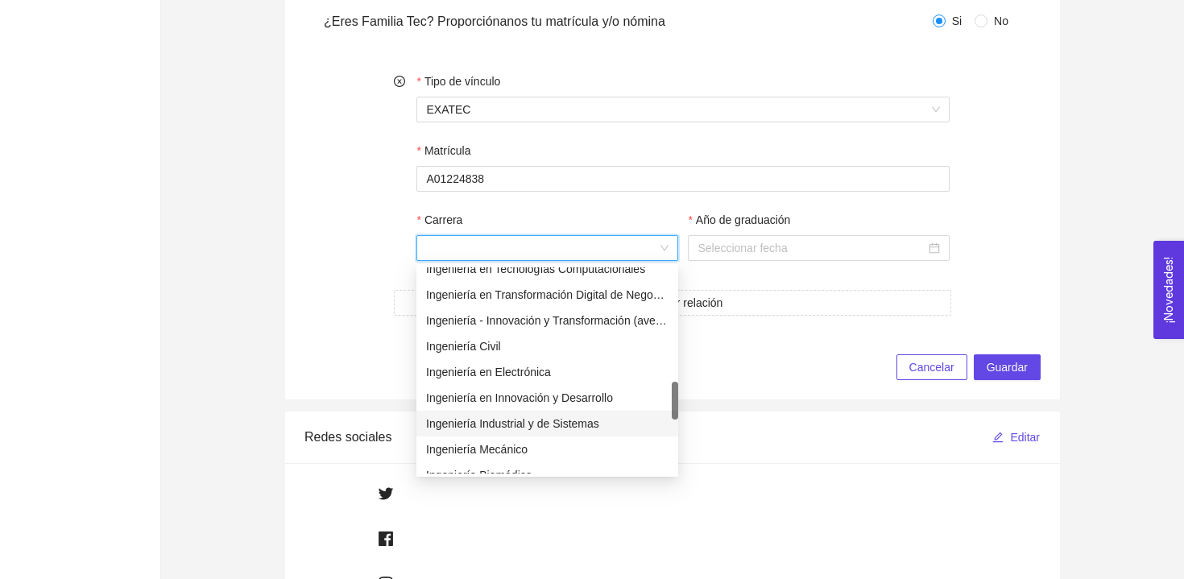
click at [531, 420] on div "Ingeniería Industrial y de Sistemas" at bounding box center [547, 424] width 242 height 18
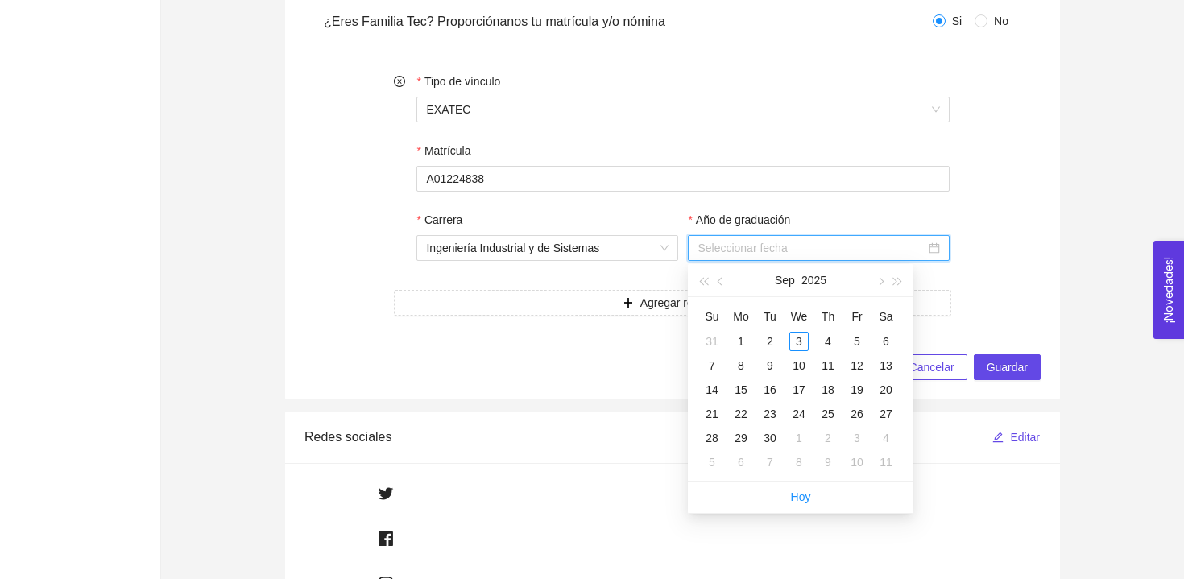
click at [804, 247] on input "Año de graduación" at bounding box center [811, 248] width 228 height 18
click at [818, 286] on button "2025" at bounding box center [813, 280] width 25 height 32
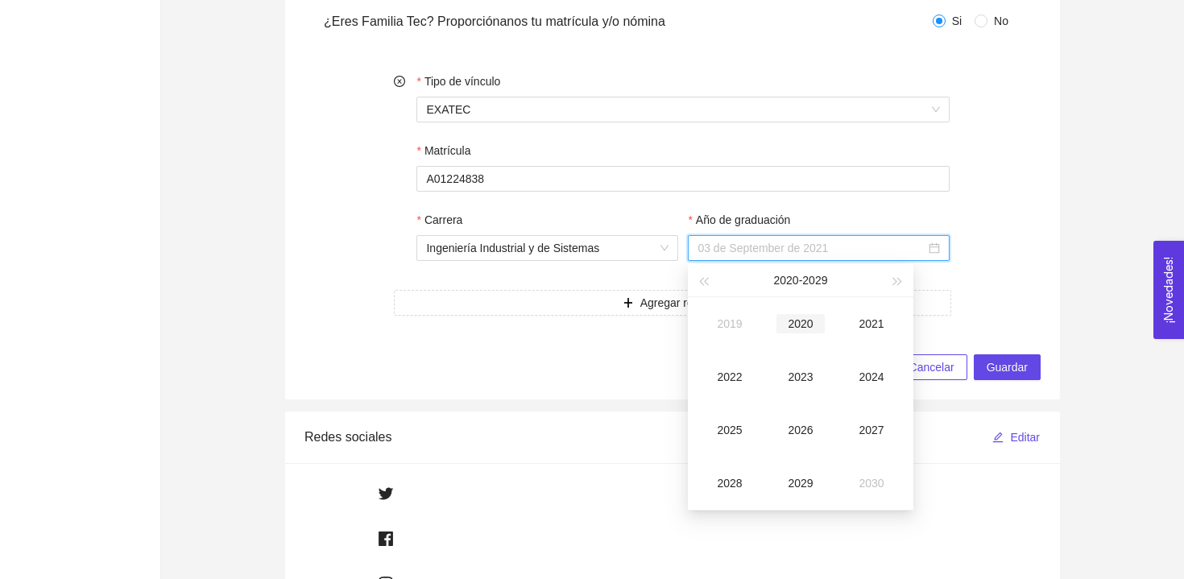
type input "03 de September de 2020"
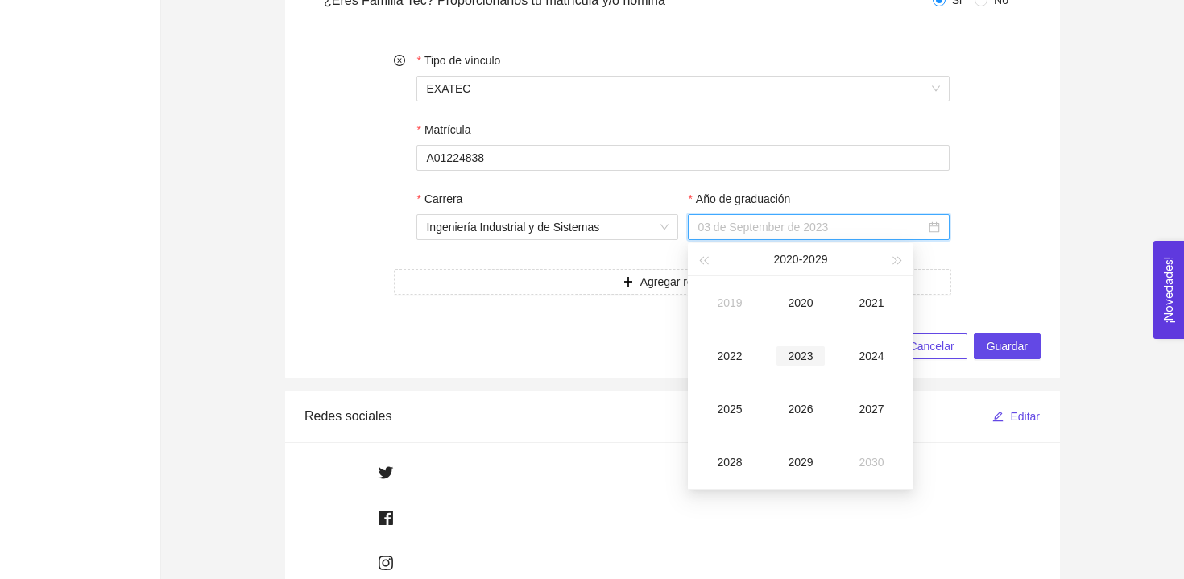
scroll to position [505, 0]
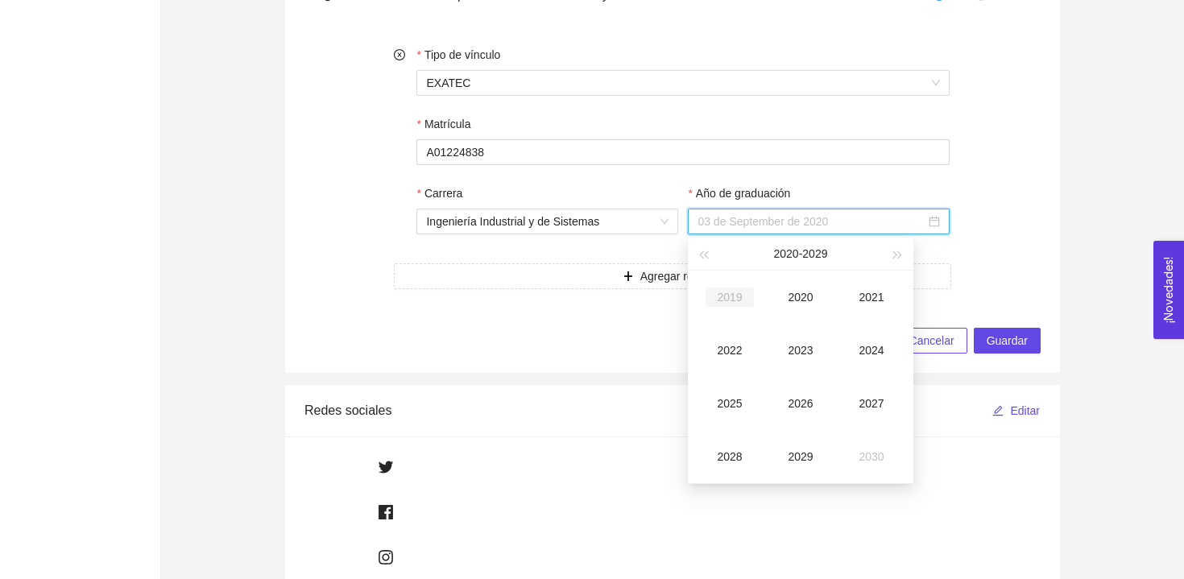
type input "03 de September de 2019"
click at [707, 254] on span "button" at bounding box center [703, 255] width 8 height 8
type input "03 de September de 2016"
click at [806, 397] on div "2016" at bounding box center [800, 403] width 48 height 19
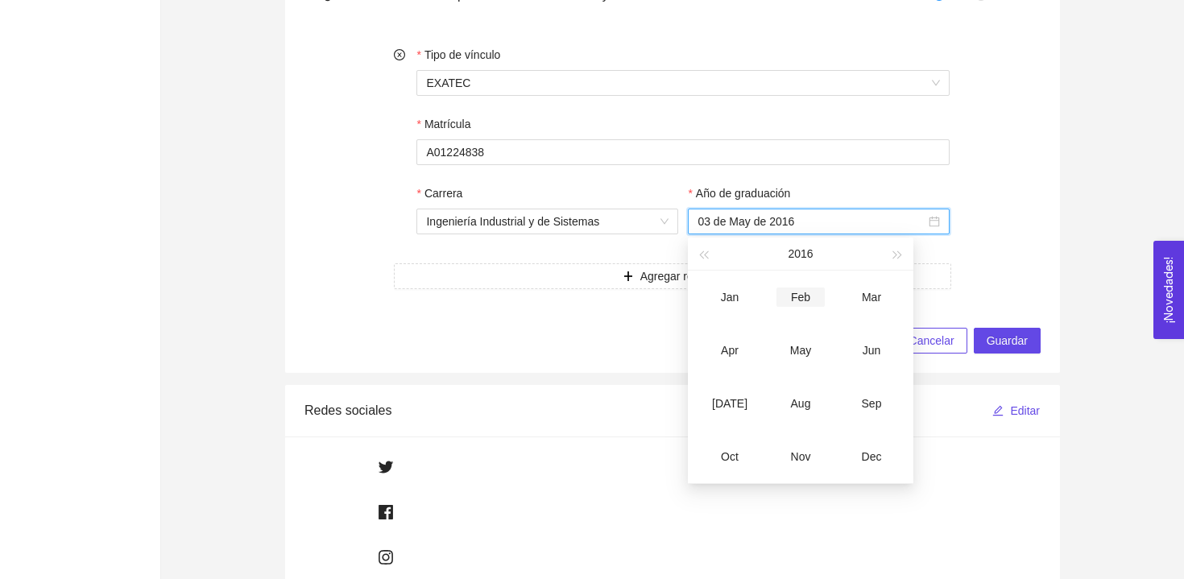
type input "03 de February de 2016"
type input "03 de May de 2016"
click at [801, 358] on div "May" at bounding box center [800, 350] width 48 height 19
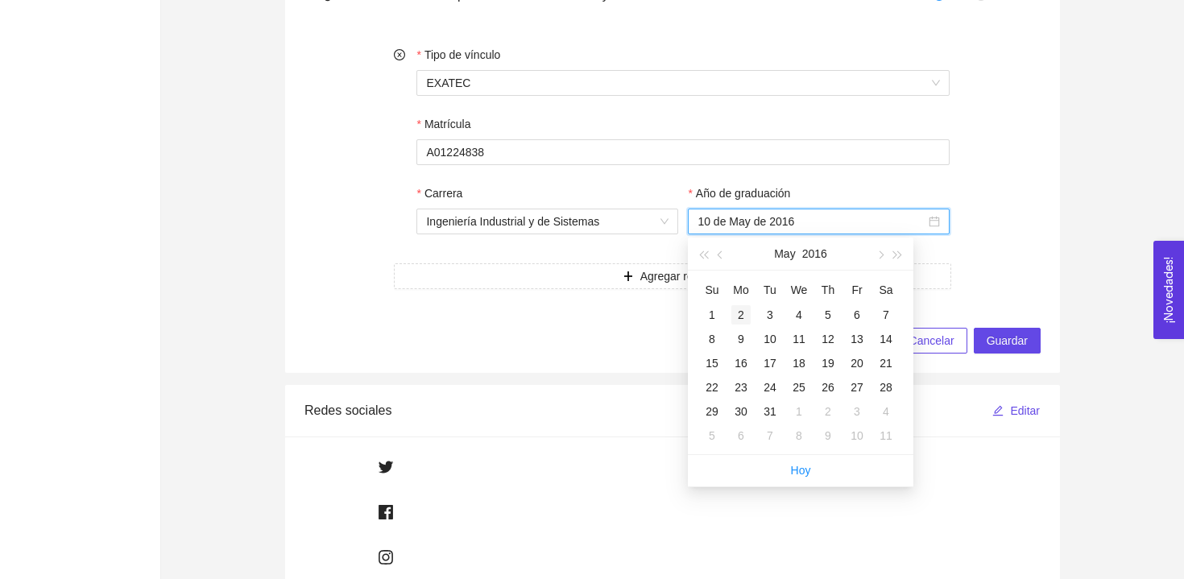
type input "02 de May de 2016"
type input "14 de May de 2016"
click at [888, 338] on div "14" at bounding box center [885, 338] width 19 height 19
type input "14 [PERSON_NAME] de 2016"
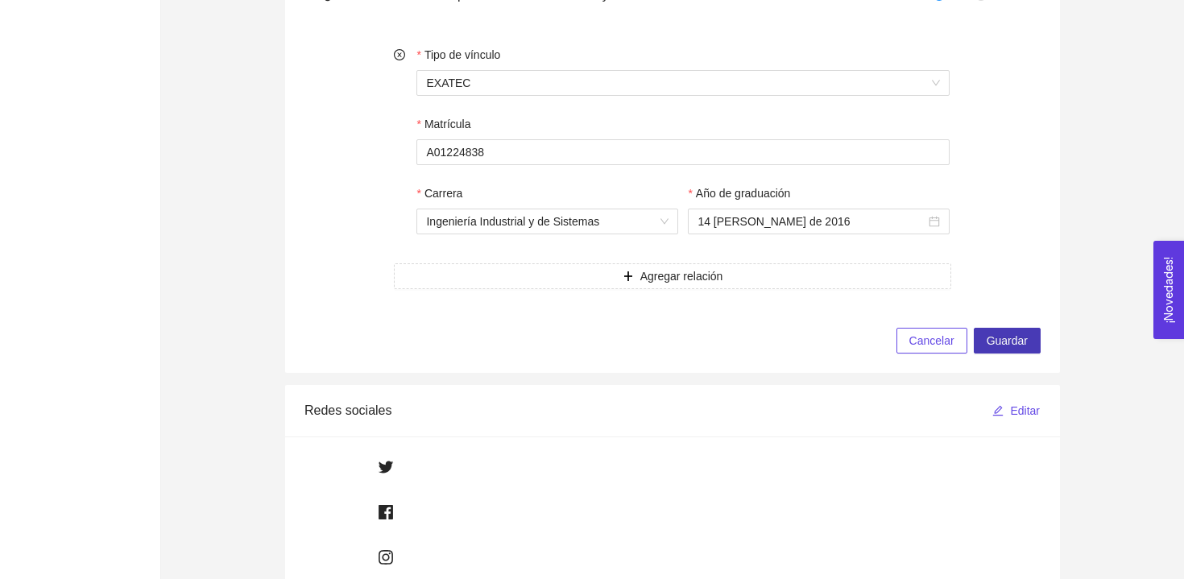
click at [1015, 338] on span "Guardar" at bounding box center [1006, 341] width 41 height 18
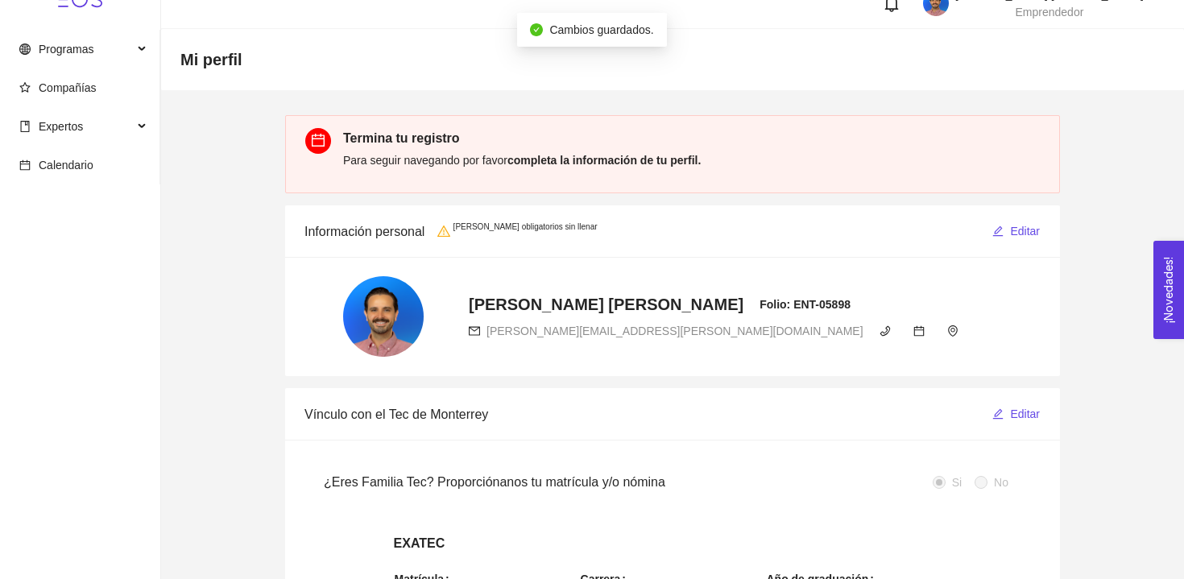
scroll to position [27, 0]
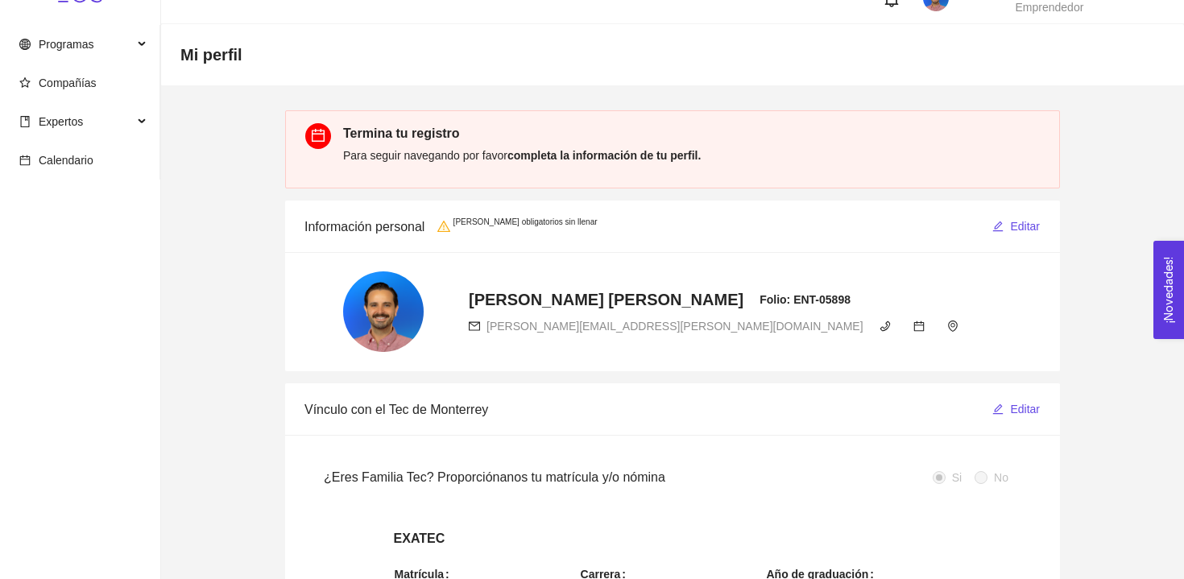
click at [522, 220] on p "[PERSON_NAME] obligatorios sin llenar" at bounding box center [525, 222] width 144 height 13
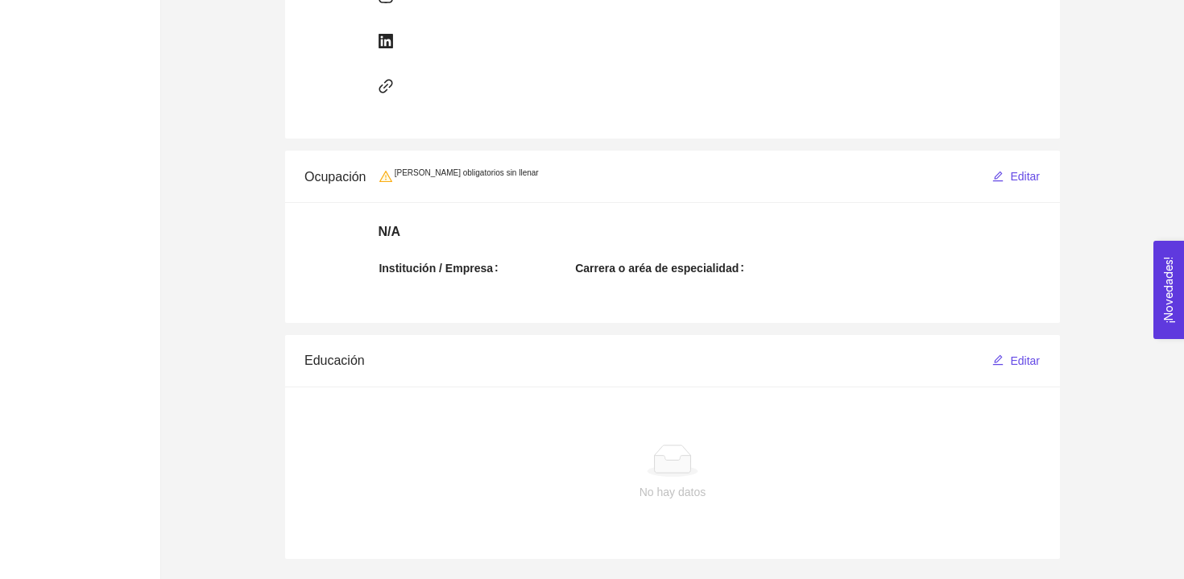
scroll to position [895, 0]
click at [1024, 172] on span "Editar" at bounding box center [1025, 173] width 30 height 18
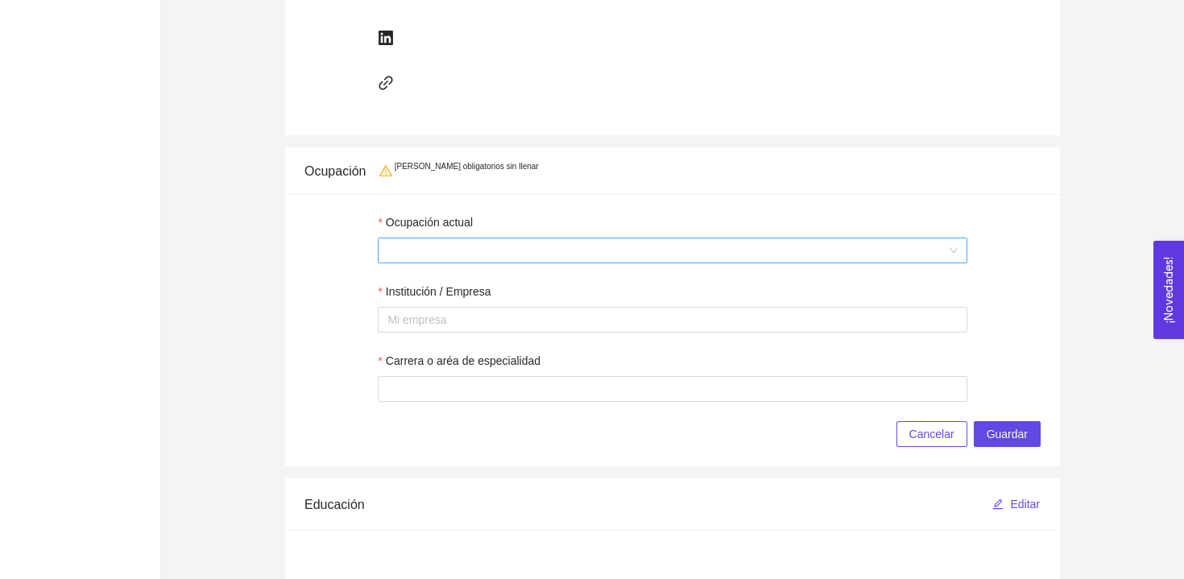
click at [470, 252] on span at bounding box center [671, 250] width 569 height 24
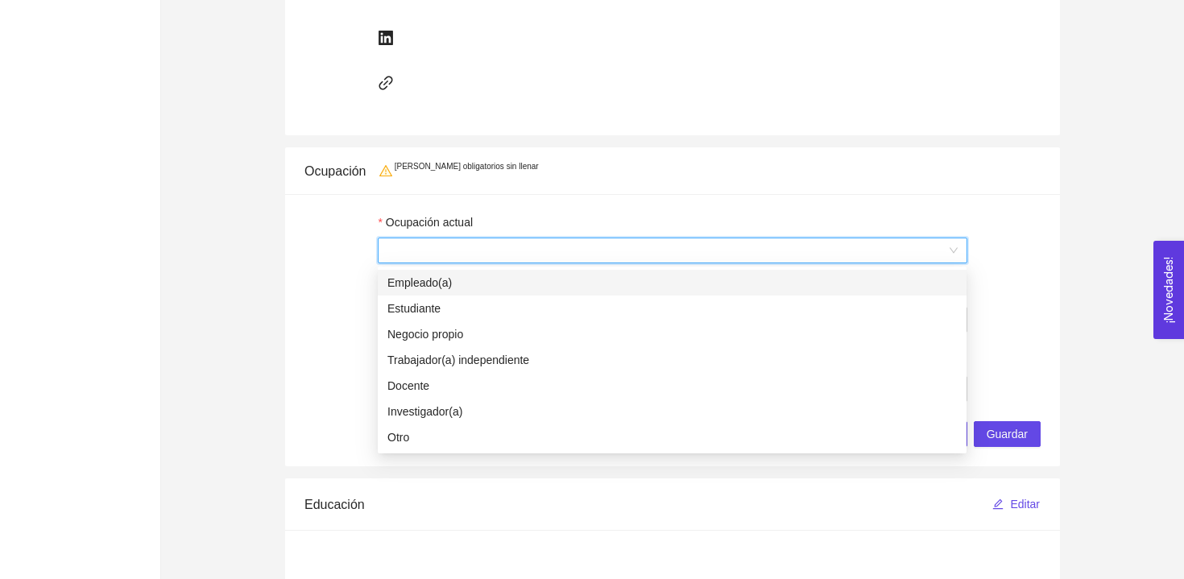
click at [456, 283] on div "Empleado(a)" at bounding box center [671, 283] width 569 height 18
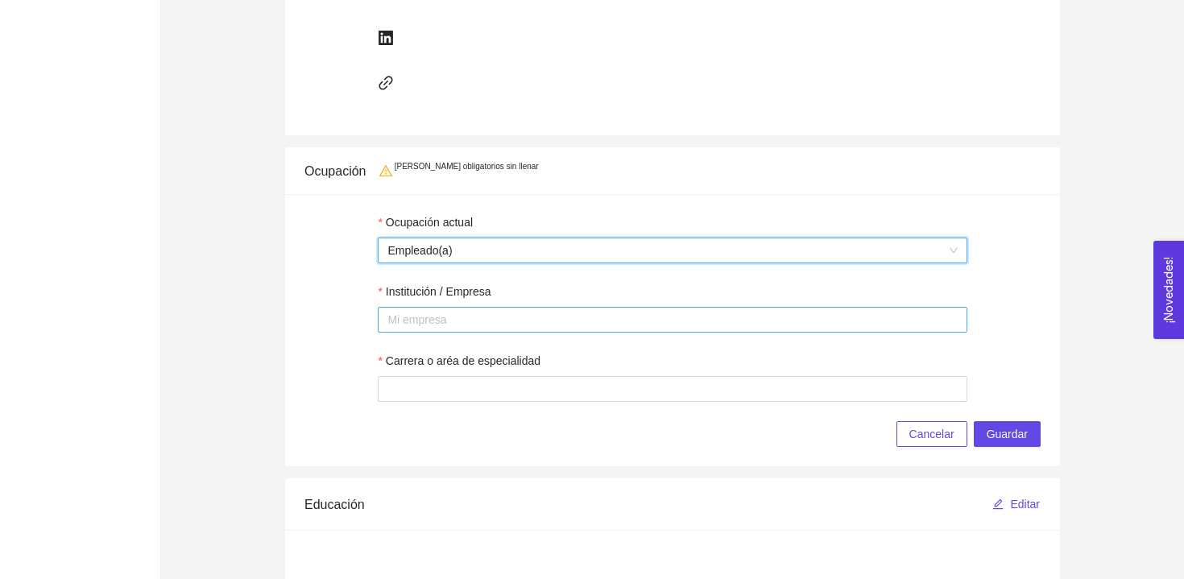
click at [439, 316] on div at bounding box center [672, 319] width 581 height 19
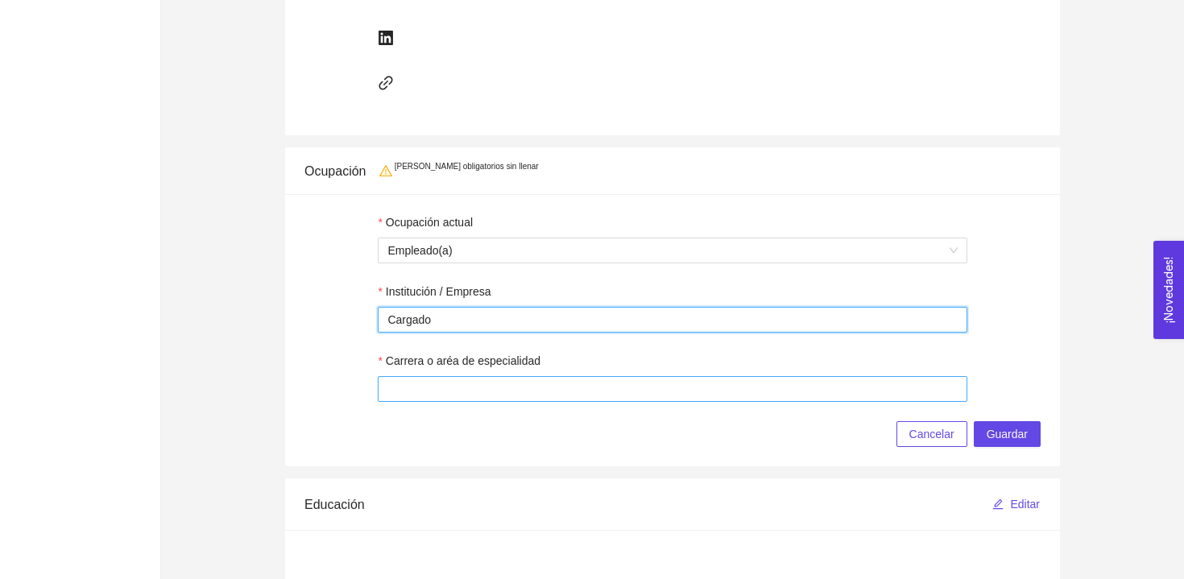
type input "Cargado"
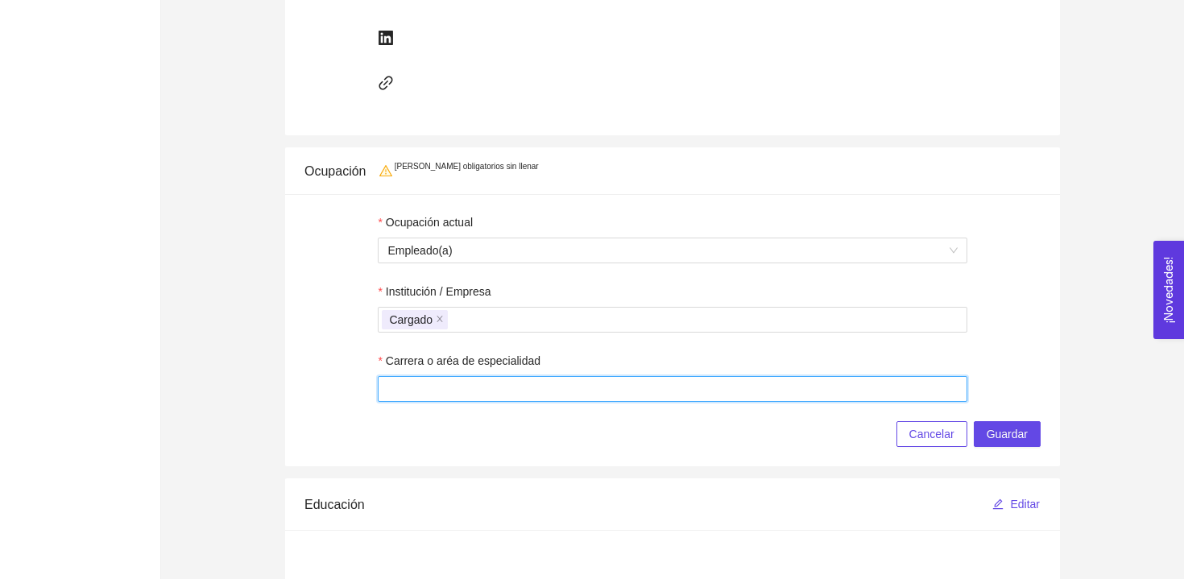
click at [465, 391] on input "Carrera o aréa de especialidad" at bounding box center [672, 389] width 589 height 26
type input "Customer Success Manager"
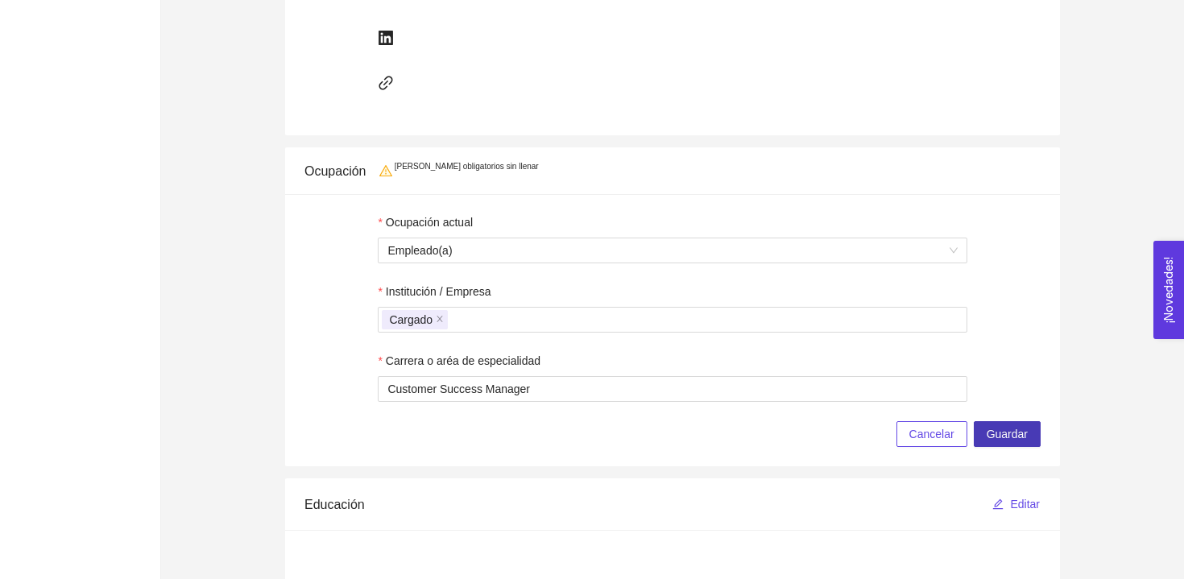
click at [1018, 439] on span "Guardar" at bounding box center [1006, 434] width 41 height 18
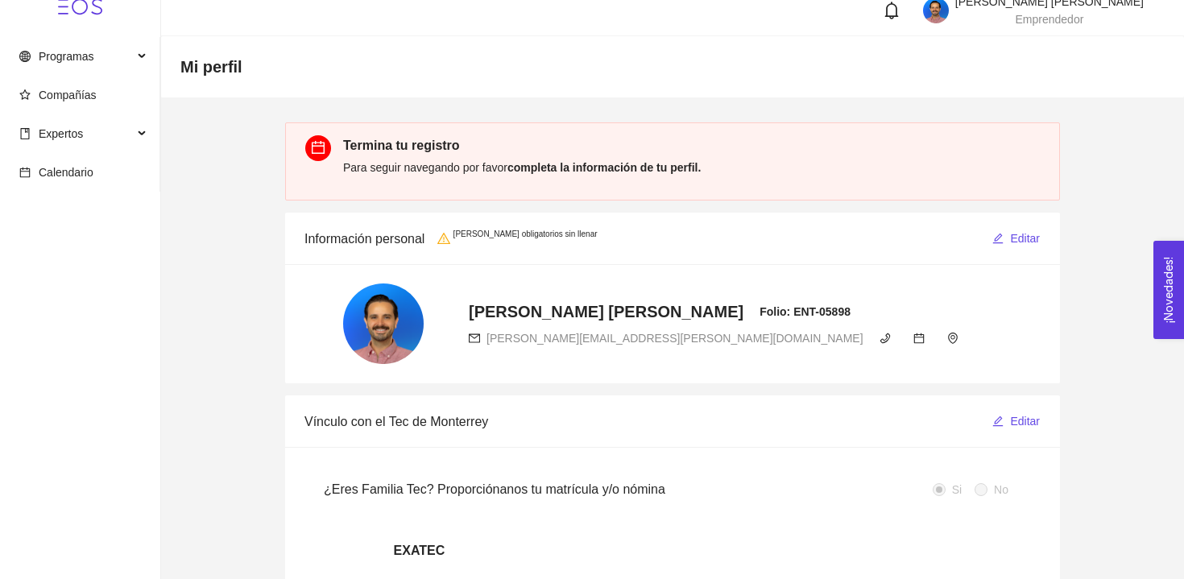
scroll to position [0, 0]
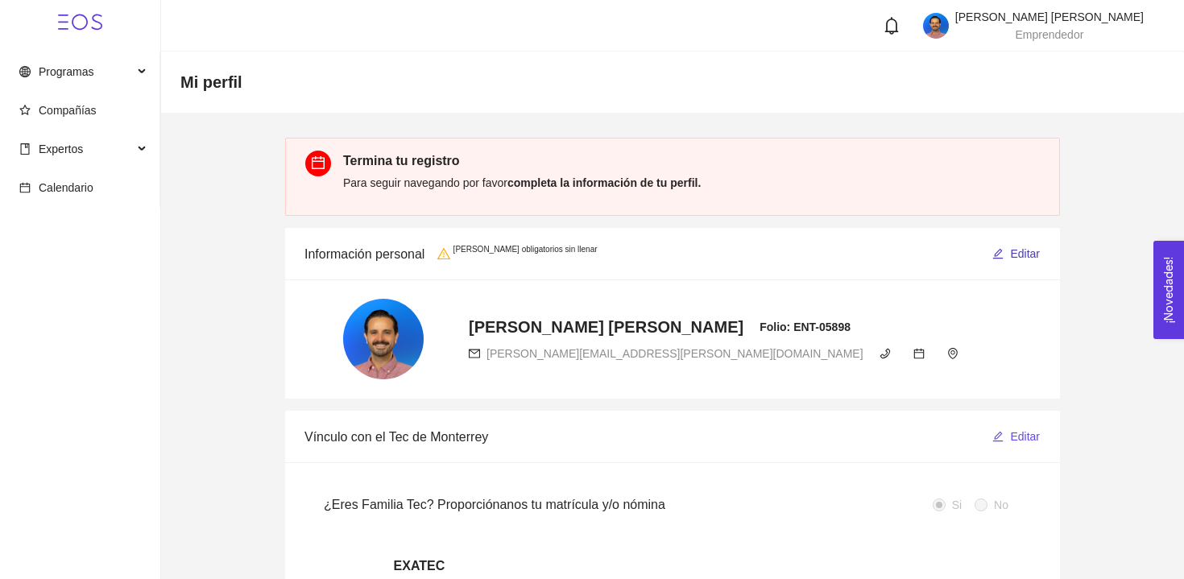
click at [1024, 251] on span "Editar" at bounding box center [1025, 254] width 30 height 18
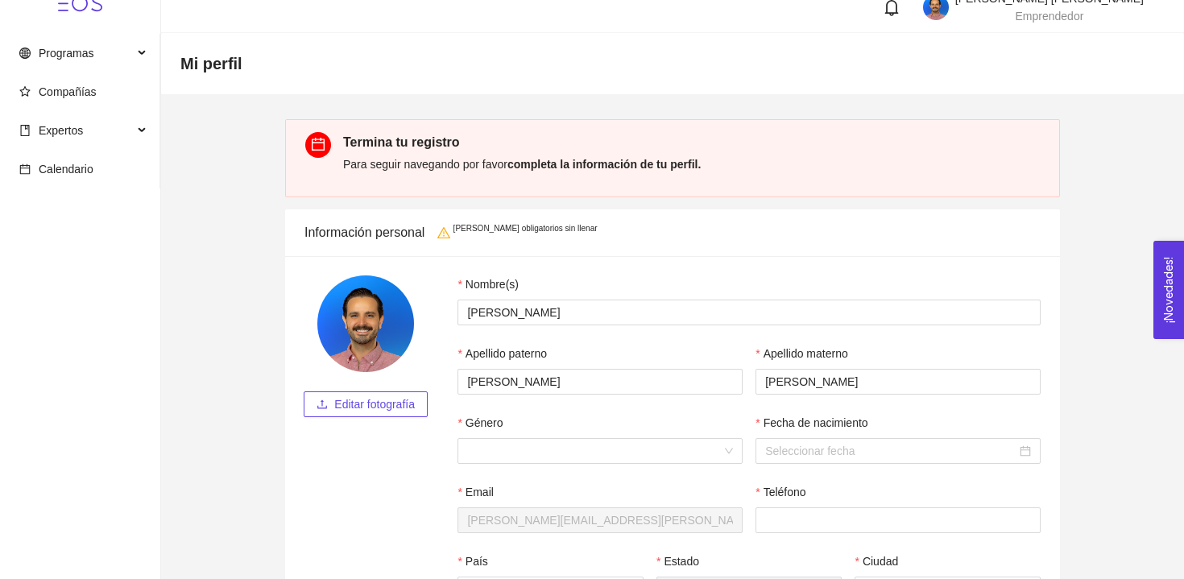
scroll to position [21, 0]
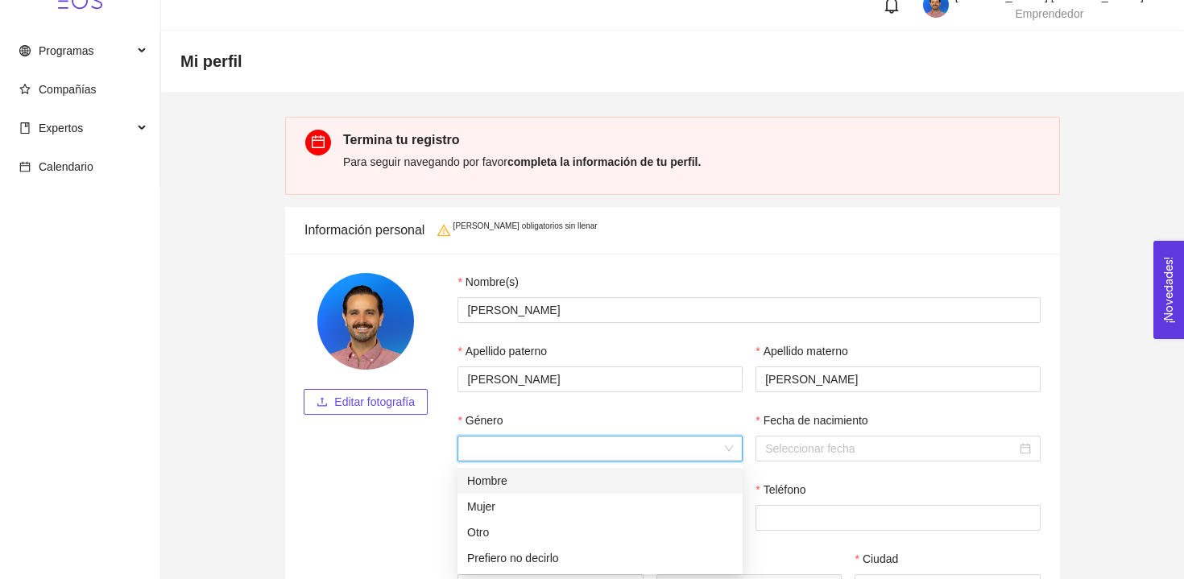
click at [525, 444] on input "Género" at bounding box center [594, 448] width 254 height 24
click at [511, 486] on div "Hombre" at bounding box center [600, 481] width 266 height 18
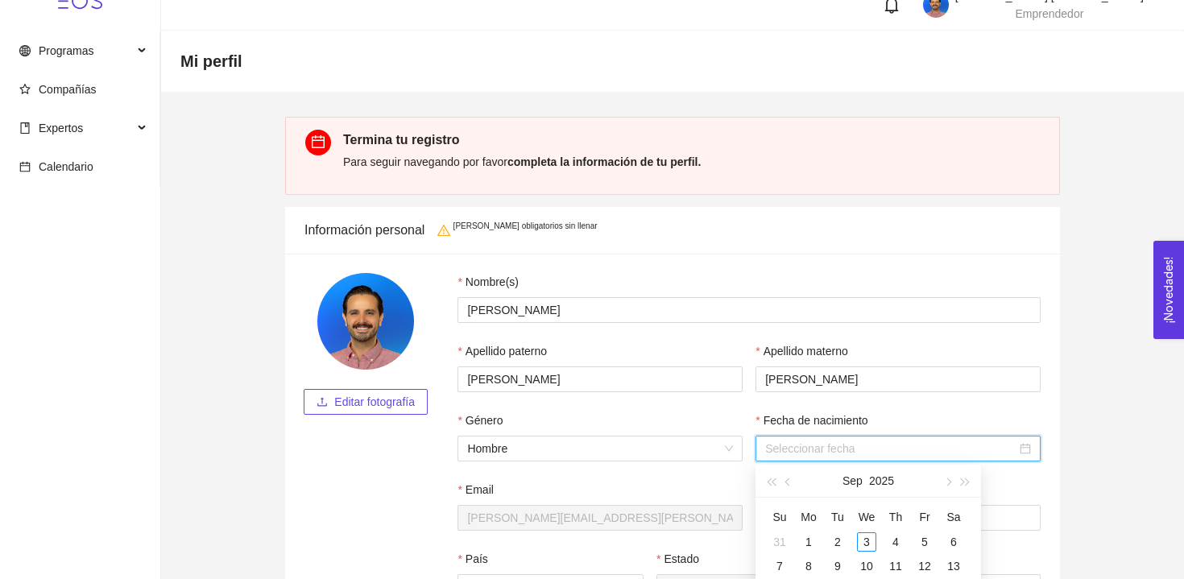
click at [832, 448] on input "Fecha de nacimiento" at bounding box center [890, 449] width 251 height 18
click at [873, 480] on button "2025" at bounding box center [881, 481] width 25 height 32
type input "[DATE]"
click at [774, 484] on span "button" at bounding box center [771, 482] width 8 height 8
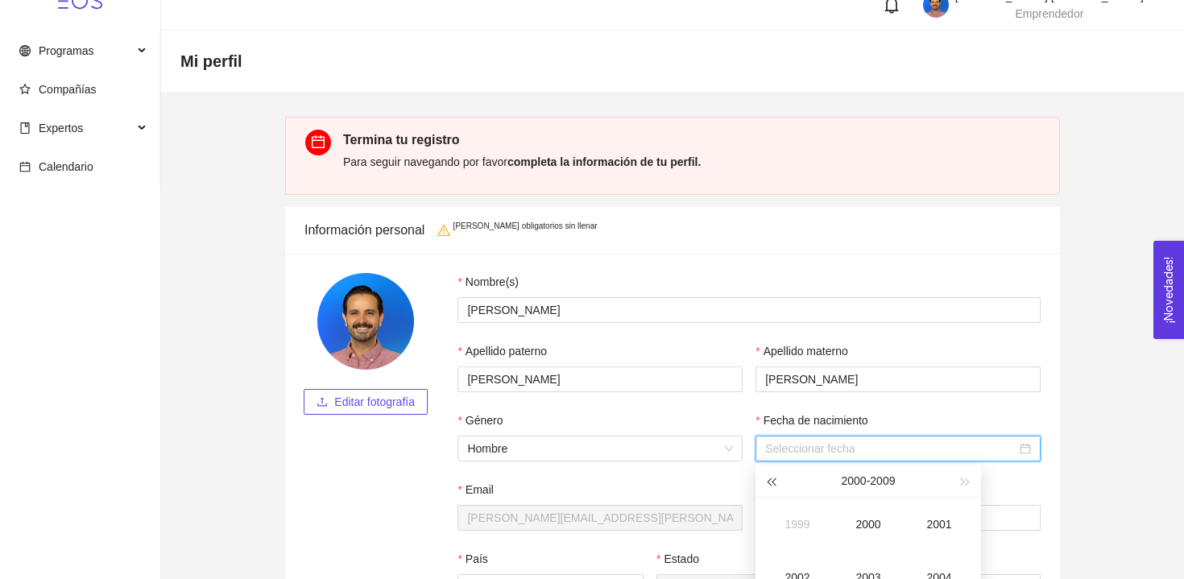
click at [774, 484] on span "button" at bounding box center [771, 482] width 8 height 8
type input "[DATE]"
click at [796, 572] on div "1992" at bounding box center [797, 577] width 48 height 19
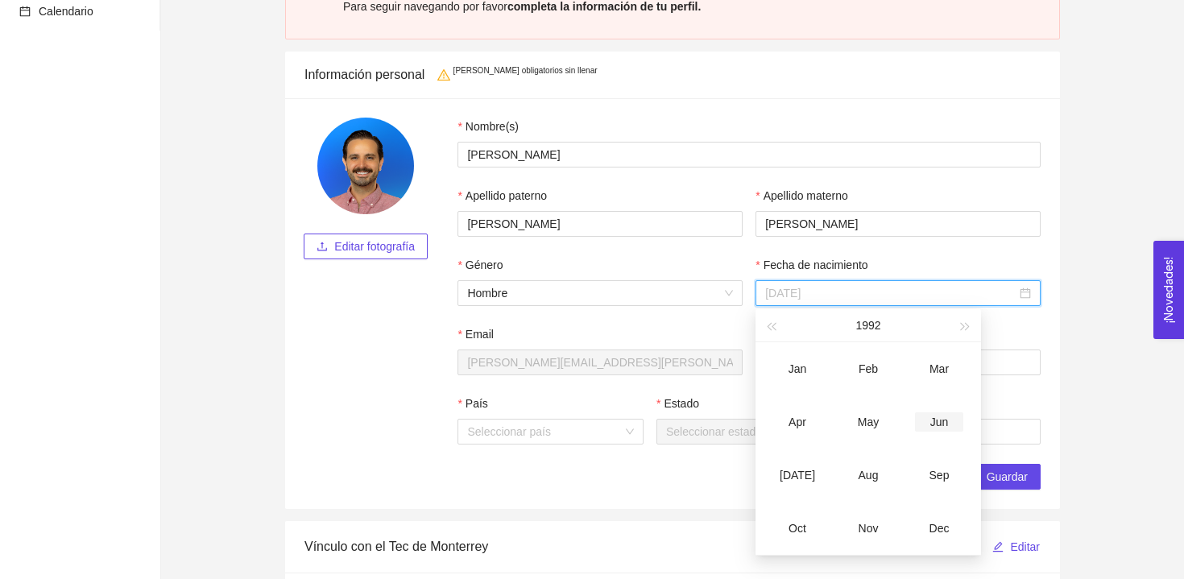
scroll to position [181, 0]
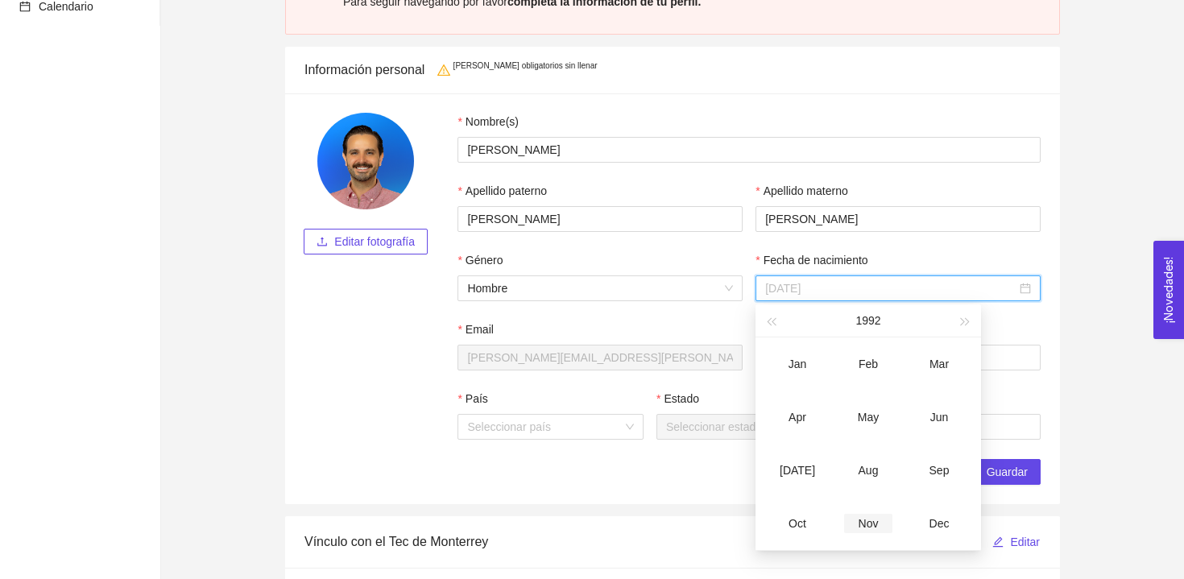
type input "[DATE]"
click at [858, 527] on div "Nov" at bounding box center [868, 523] width 48 height 19
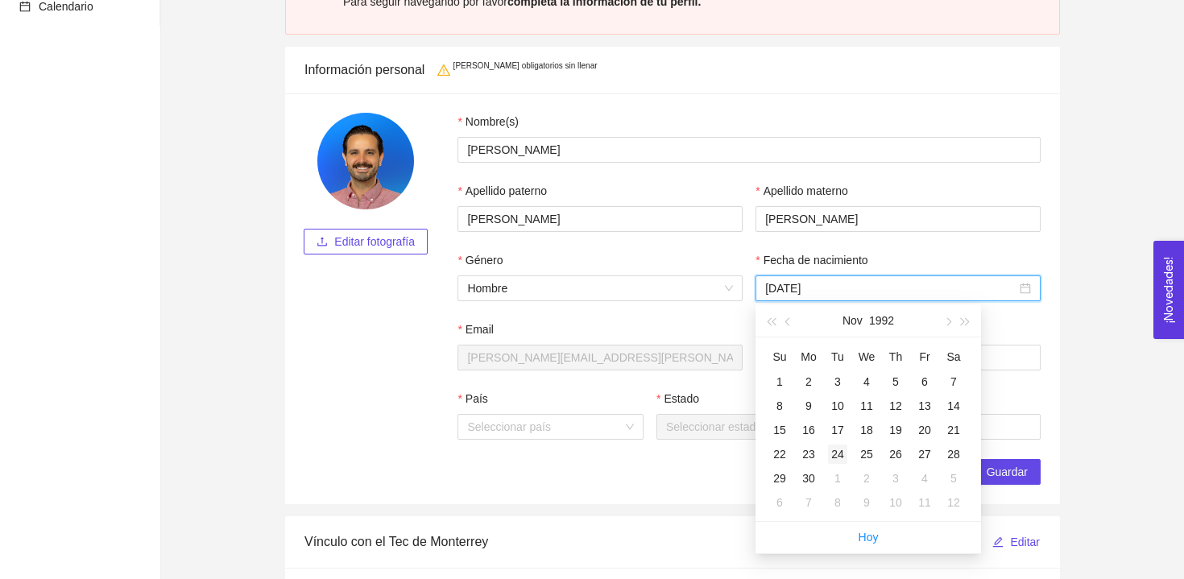
type input "[DATE]"
click at [841, 453] on div "24" at bounding box center [837, 453] width 19 height 19
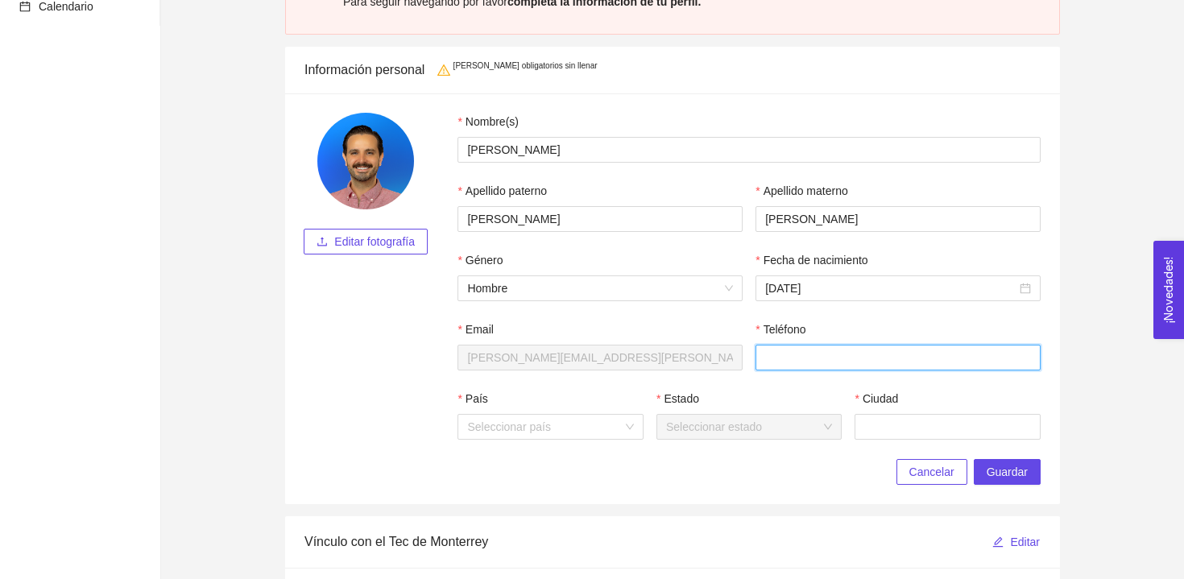
click at [848, 360] on input "Teléfono" at bounding box center [897, 358] width 285 height 26
type input "3335768147"
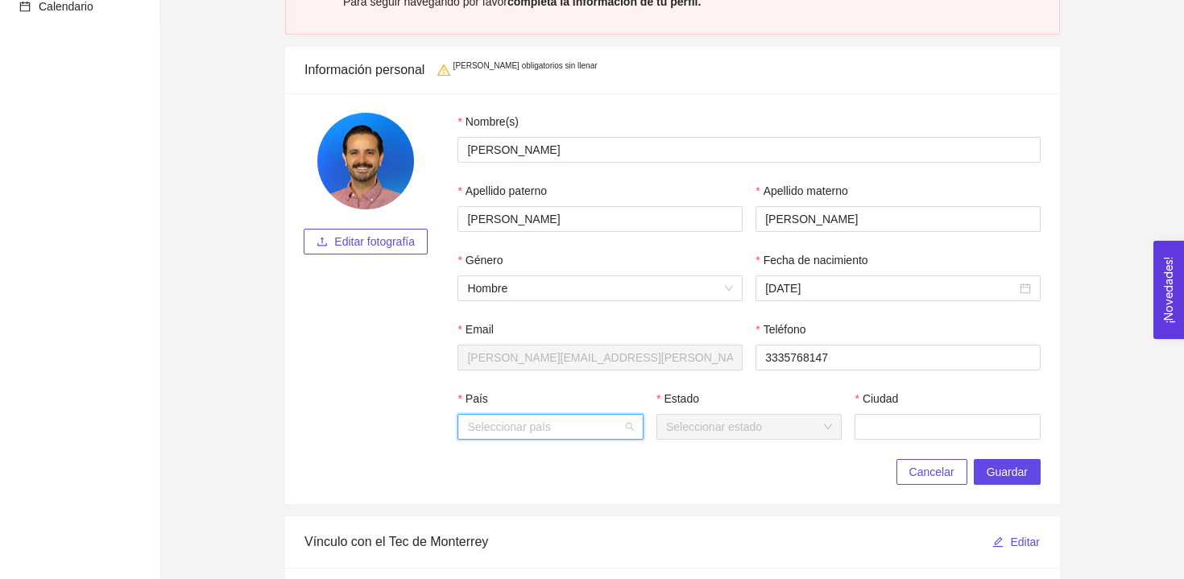
click at [566, 428] on input "País" at bounding box center [544, 427] width 155 height 24
type input "mé"
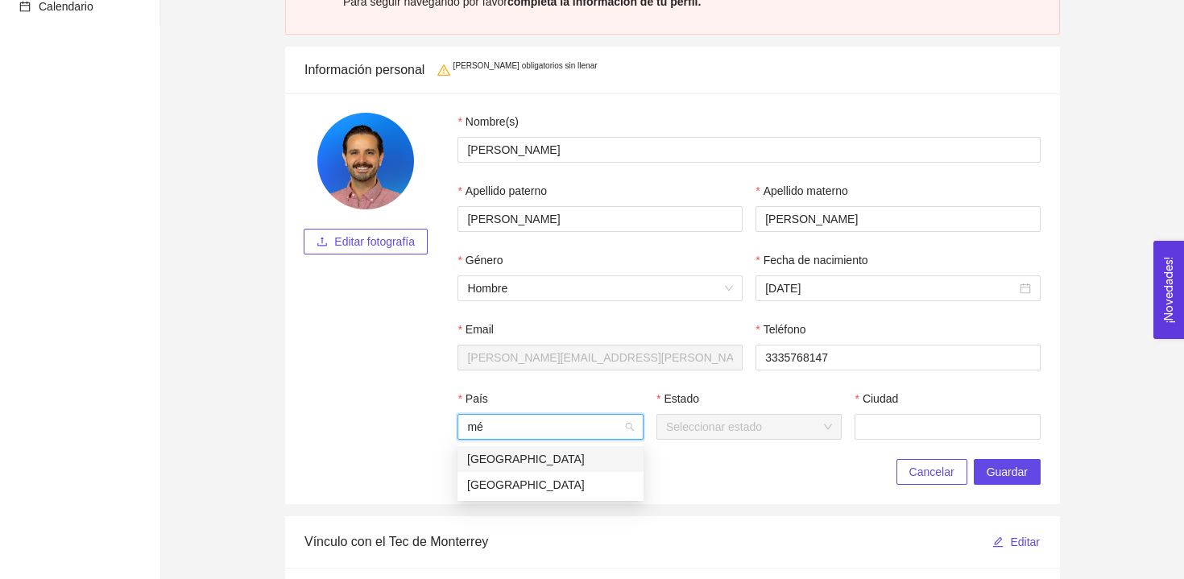
click at [545, 458] on div "[GEOGRAPHIC_DATA]" at bounding box center [550, 459] width 167 height 18
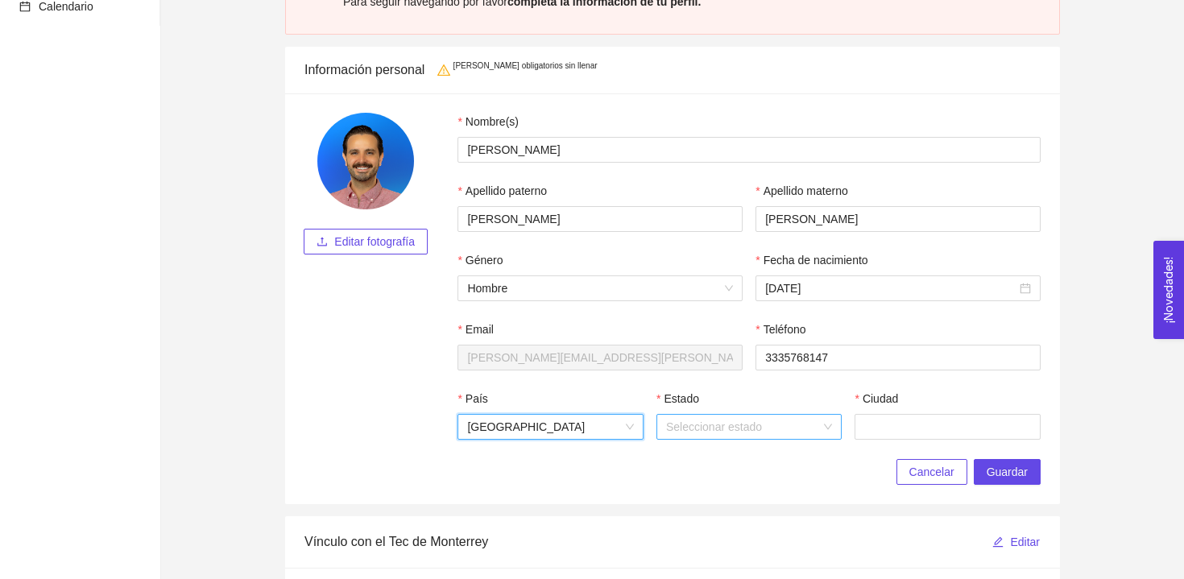
click at [804, 430] on input "Estado" at bounding box center [743, 427] width 155 height 24
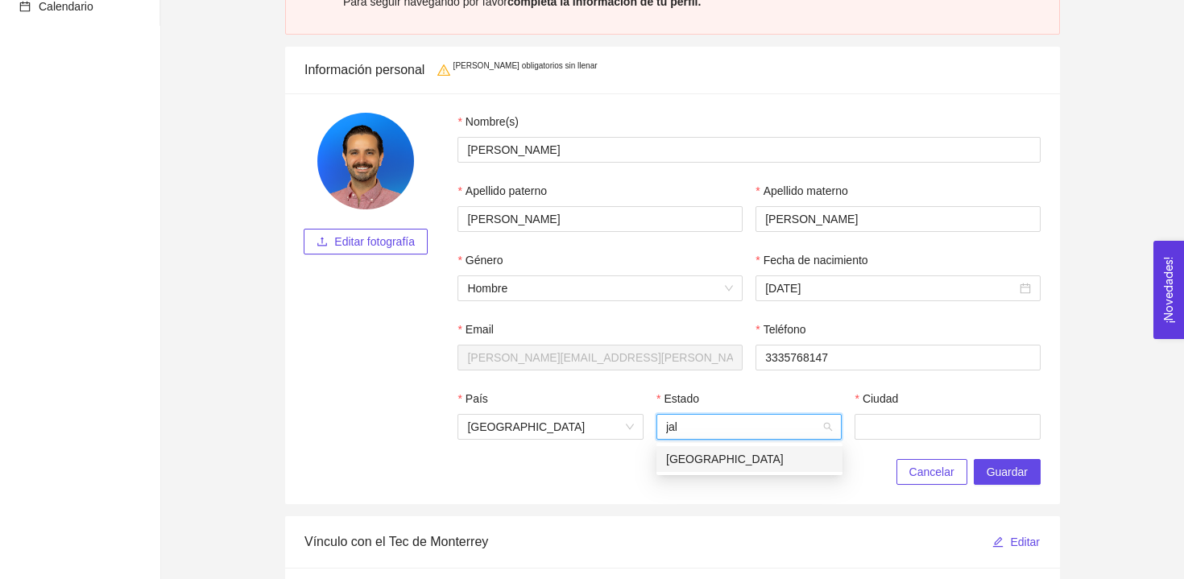
type input "jali"
click at [775, 465] on div "[GEOGRAPHIC_DATA]" at bounding box center [749, 459] width 167 height 18
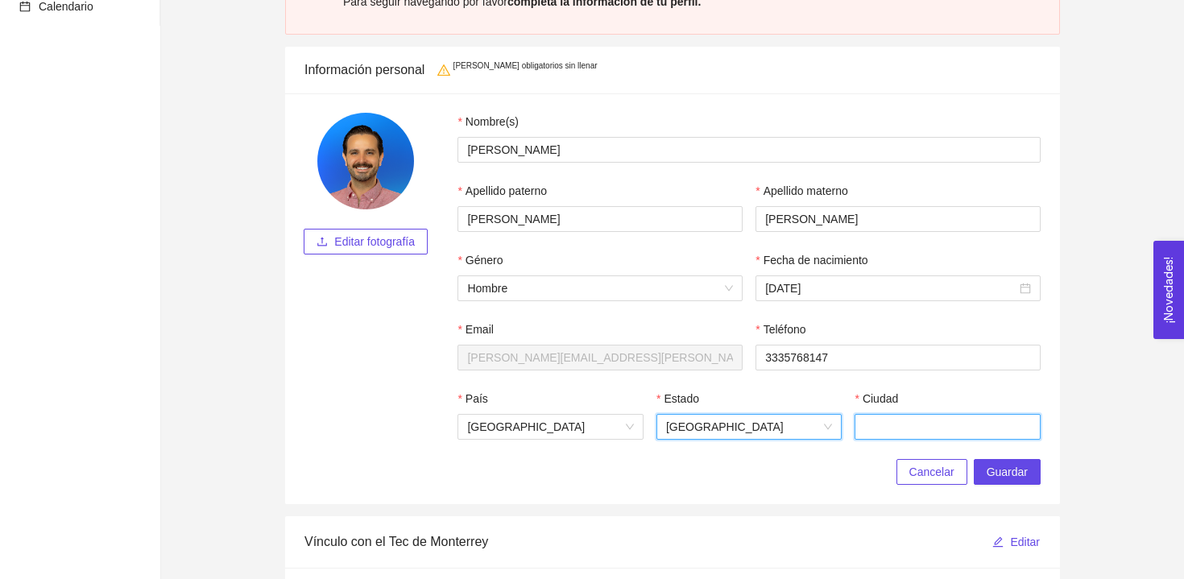
click at [895, 433] on input "Ciudad" at bounding box center [947, 427] width 186 height 26
type input "[GEOGRAPHIC_DATA]"
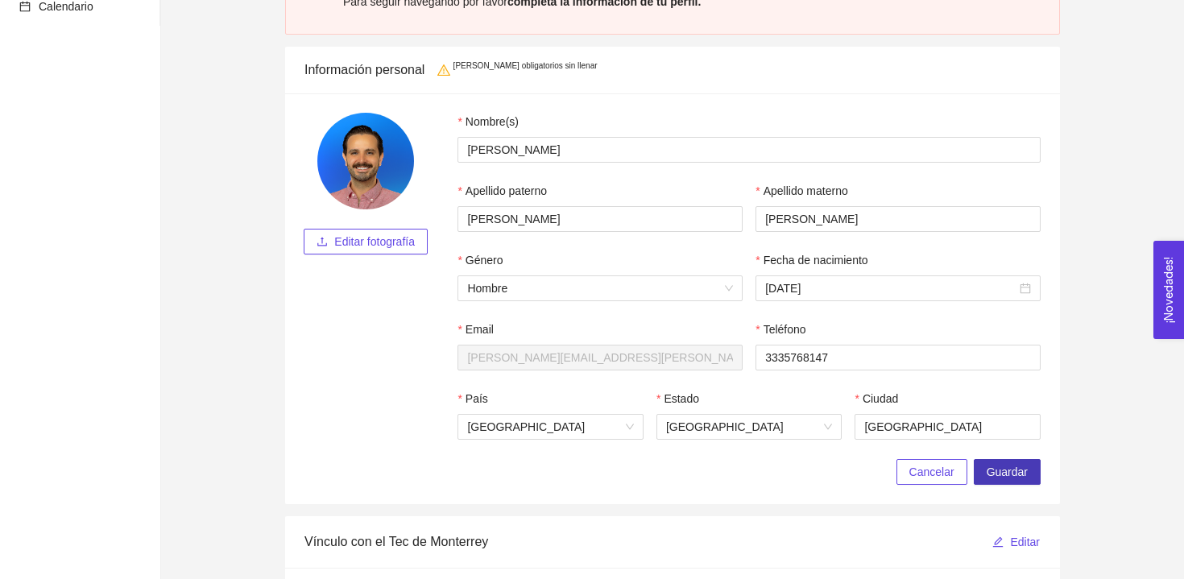
click at [1008, 476] on span "Guardar" at bounding box center [1006, 472] width 41 height 18
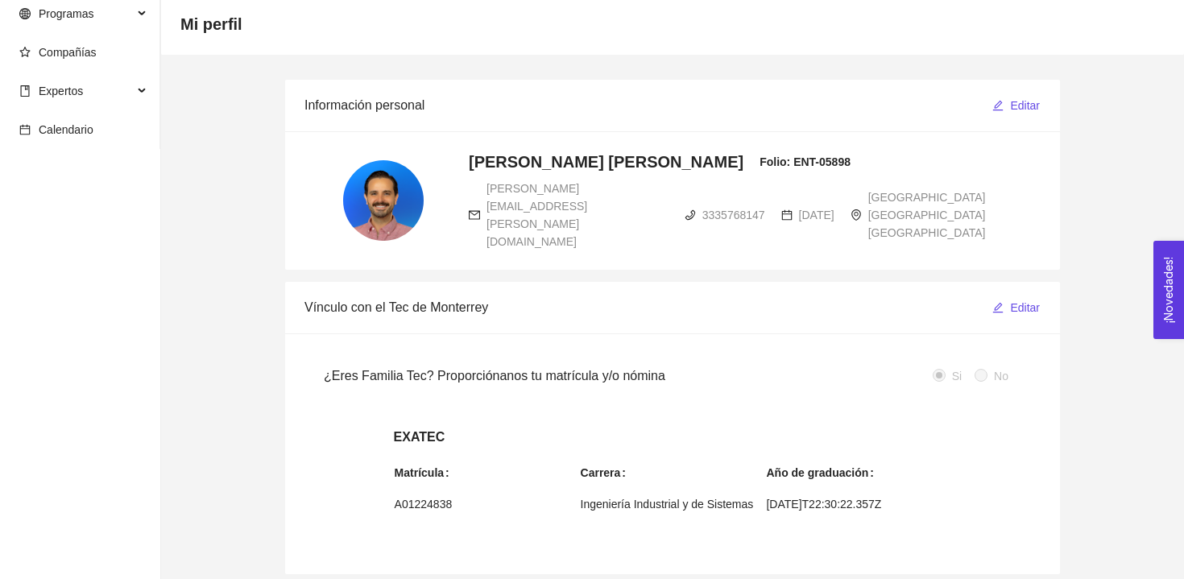
scroll to position [0, 0]
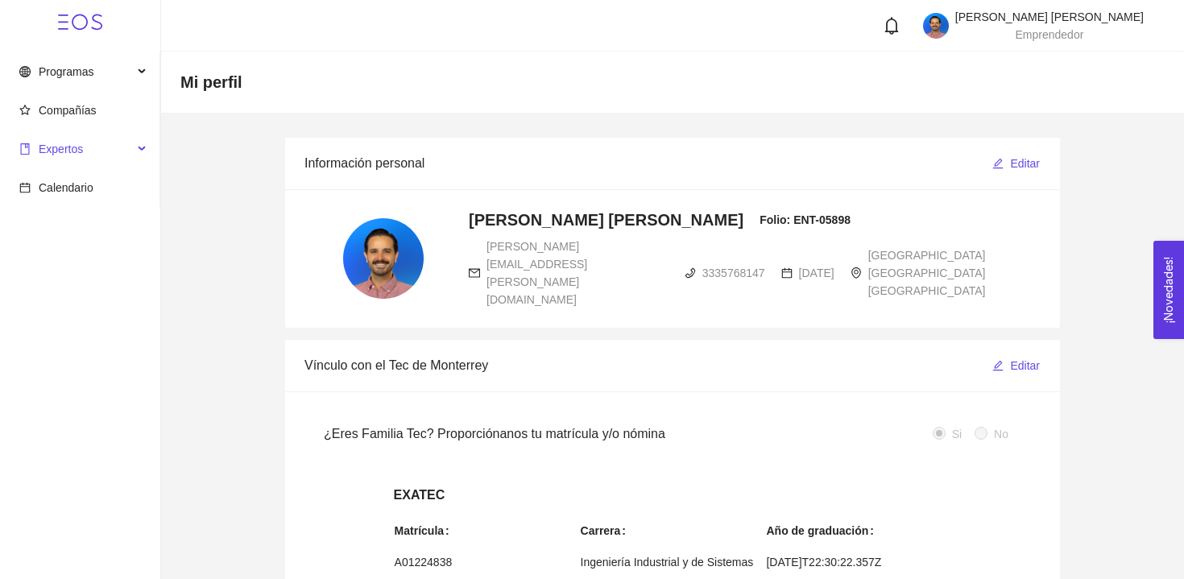
click at [132, 150] on span "Expertos" at bounding box center [76, 149] width 114 height 32
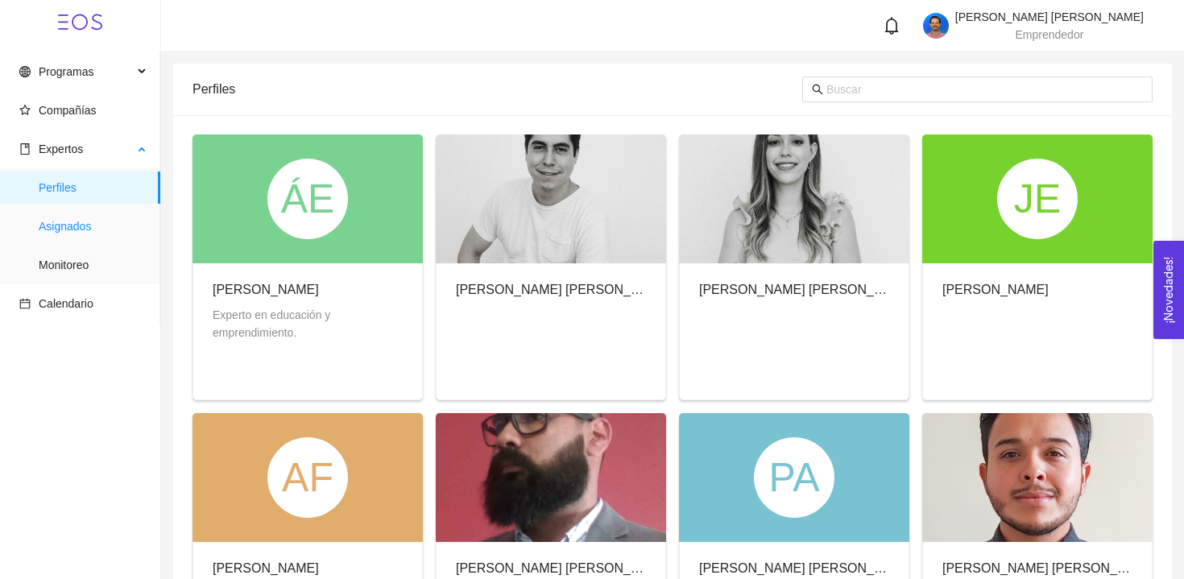
click at [90, 229] on span "Asignados" at bounding box center [93, 226] width 109 height 32
